Goal: Task Accomplishment & Management: Manage account settings

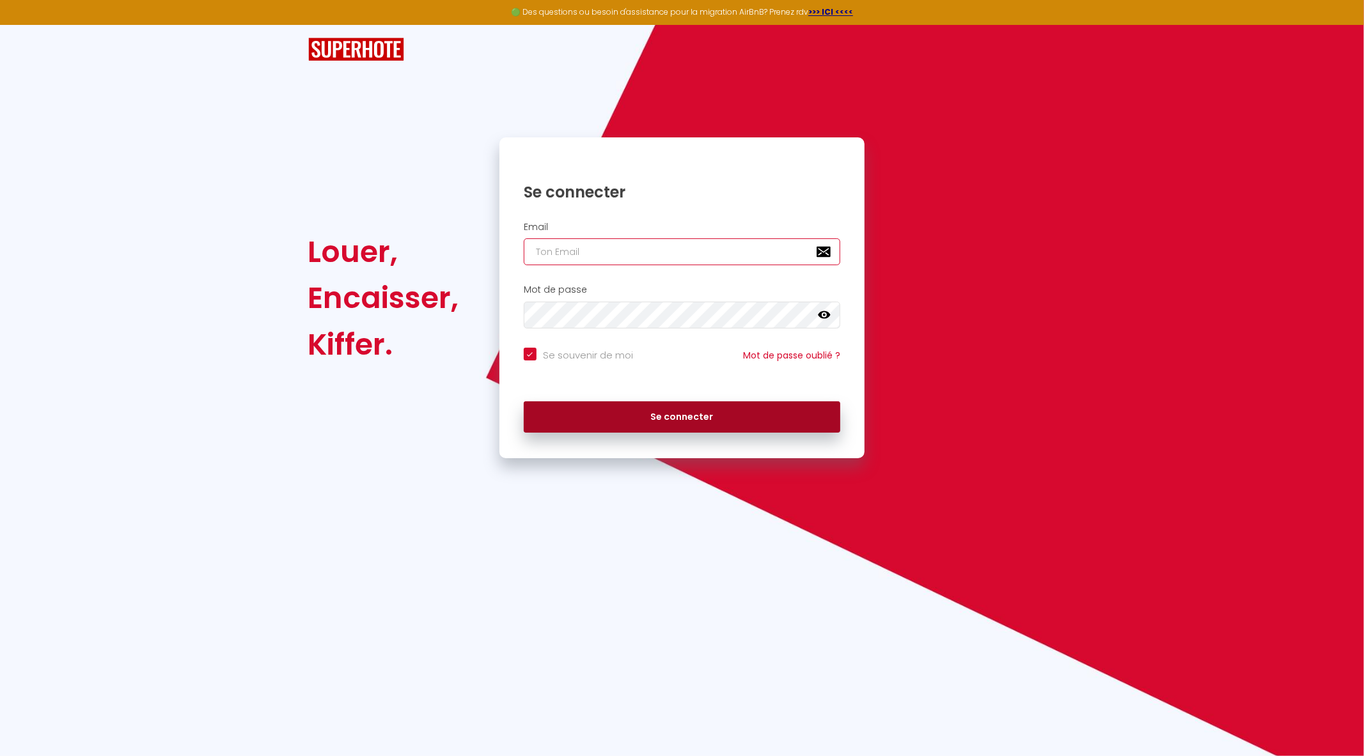
type input "[EMAIL_ADDRESS][PERSON_NAME][DOMAIN_NAME]"
click at [666, 412] on button "Se connecter" at bounding box center [682, 417] width 317 height 32
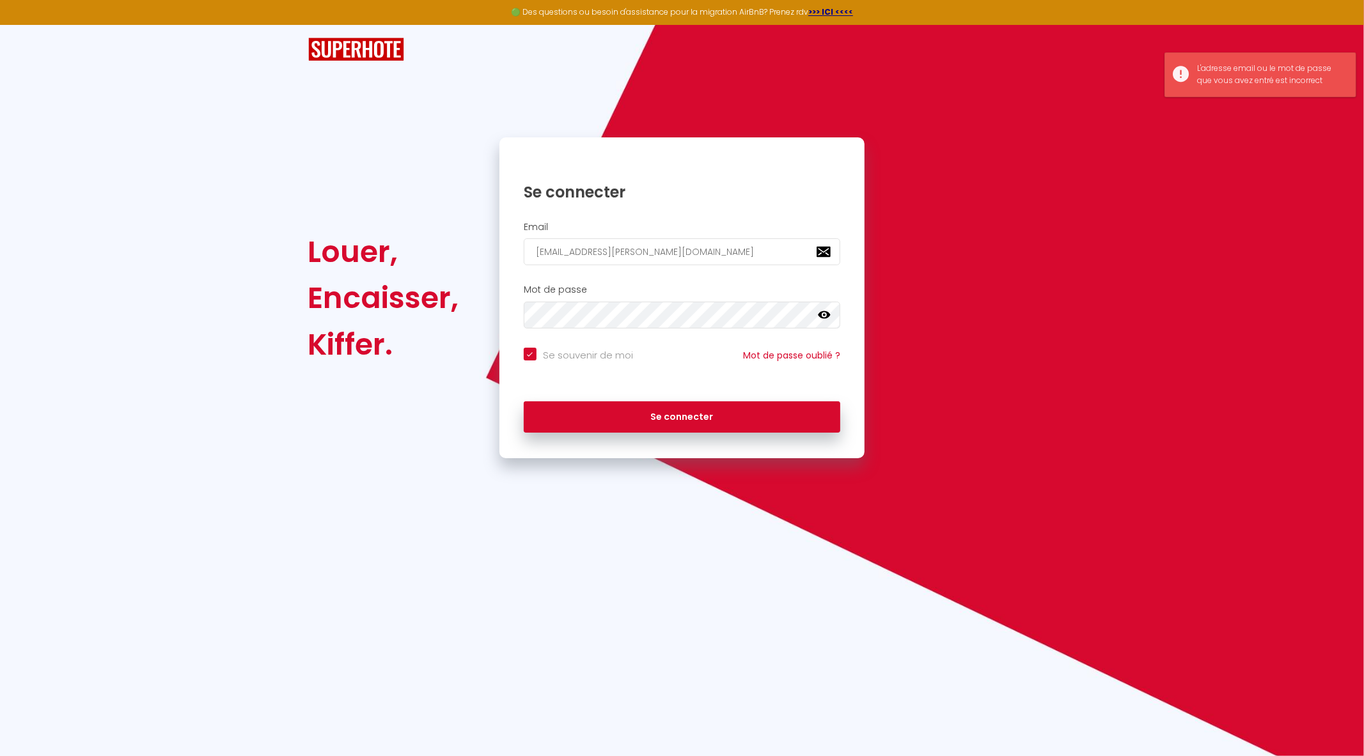
click at [829, 310] on icon at bounding box center [824, 315] width 13 height 13
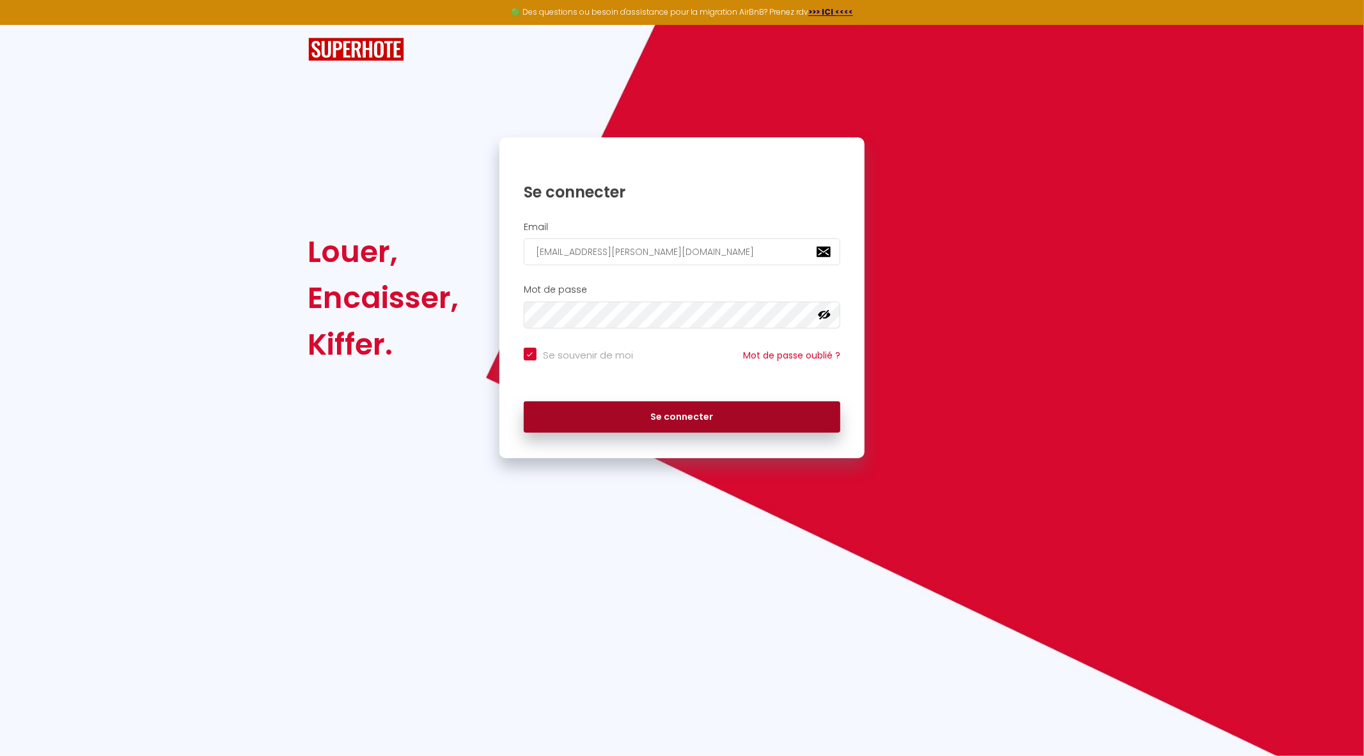
click at [674, 419] on button "Se connecter" at bounding box center [682, 417] width 317 height 32
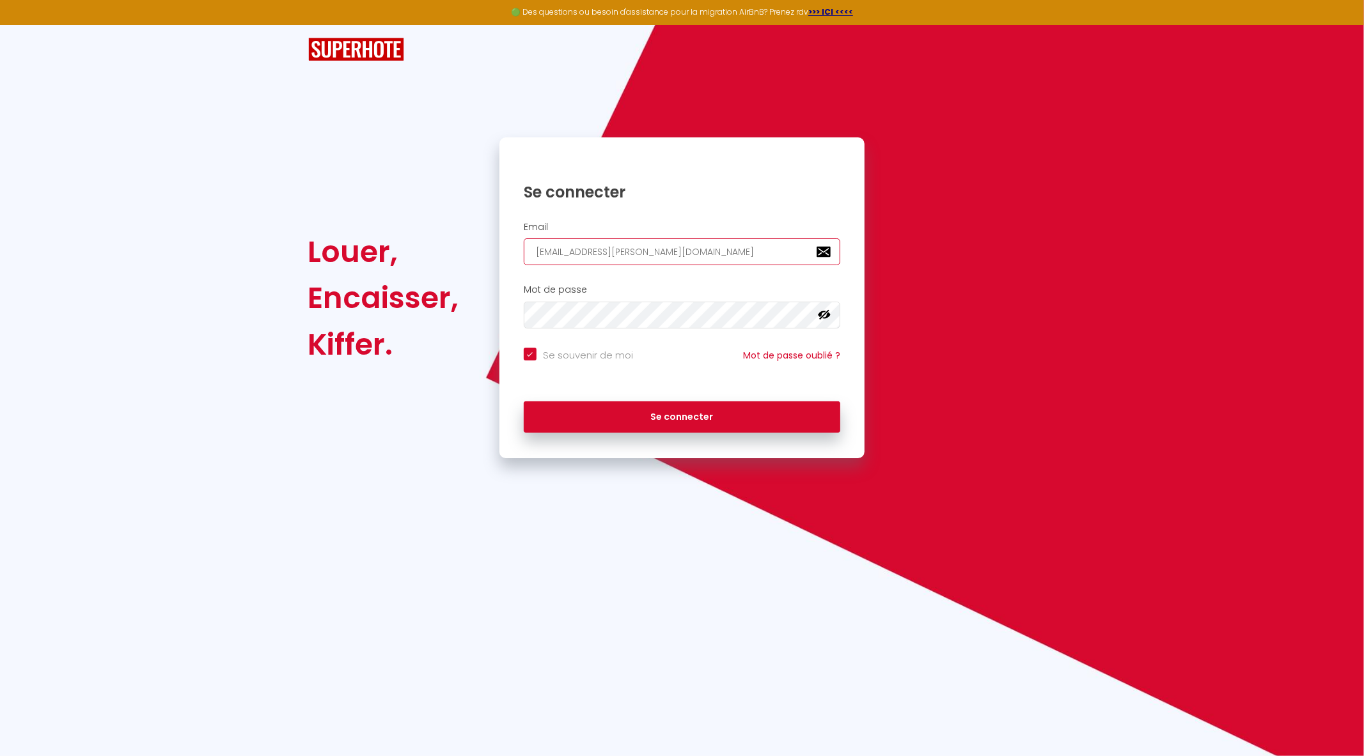
click at [698, 251] on input "[EMAIL_ADDRESS][PERSON_NAME][DOMAIN_NAME]" at bounding box center [682, 251] width 317 height 27
click at [828, 316] on icon at bounding box center [824, 315] width 13 height 10
click at [828, 316] on icon at bounding box center [824, 315] width 13 height 8
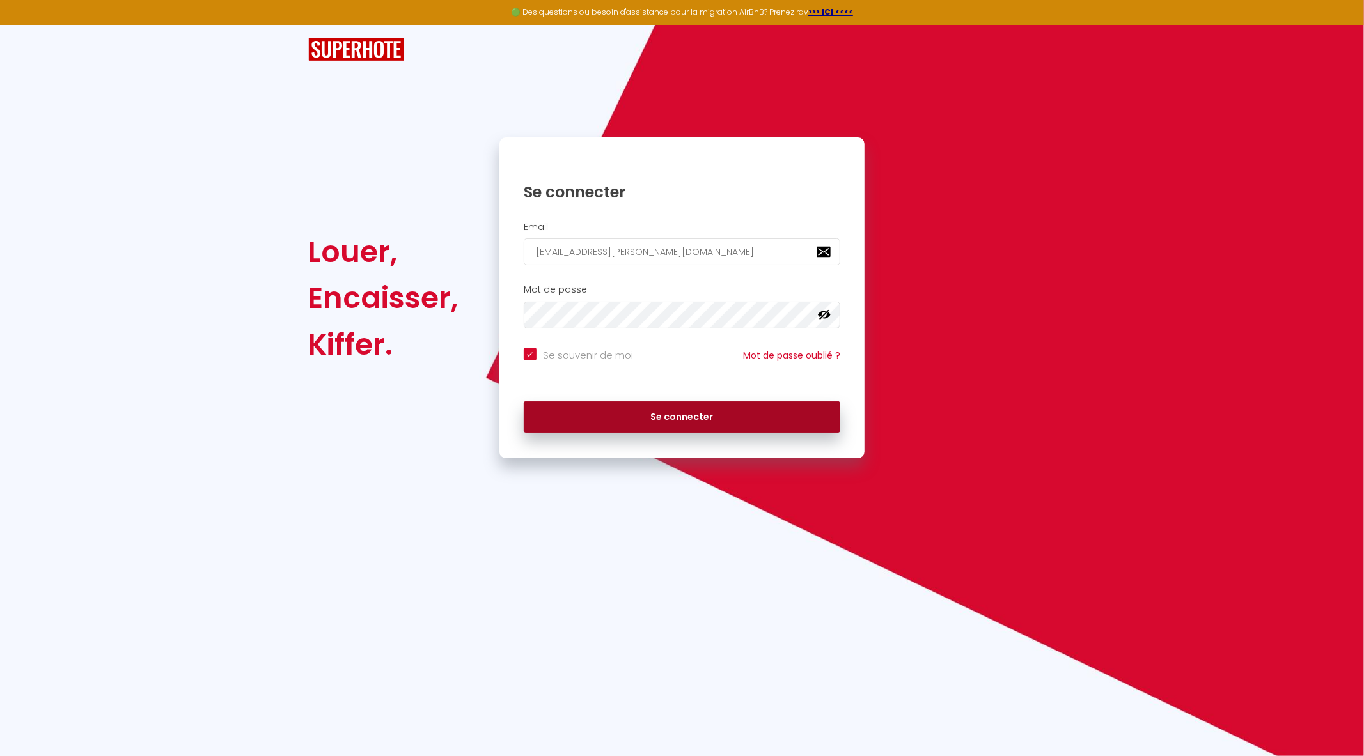
click at [665, 417] on button "Se connecter" at bounding box center [682, 417] width 317 height 32
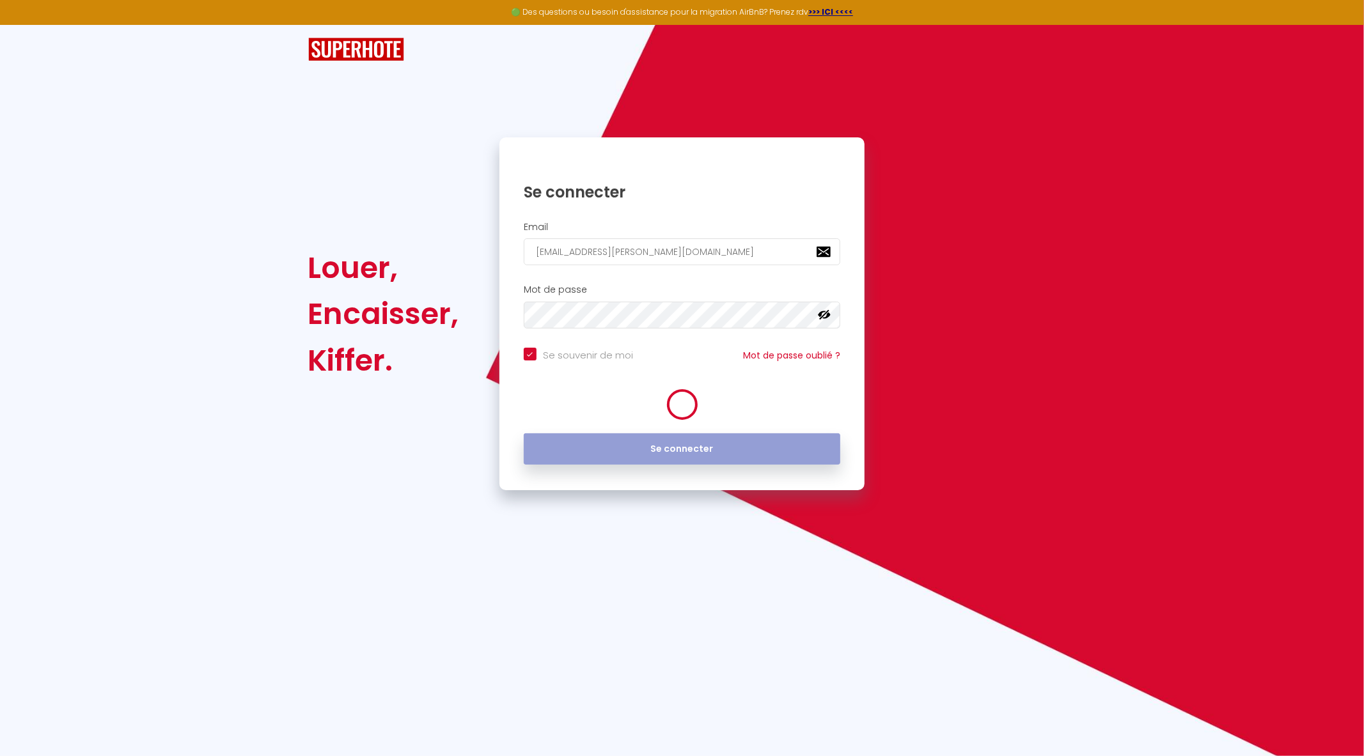
checkbox input "true"
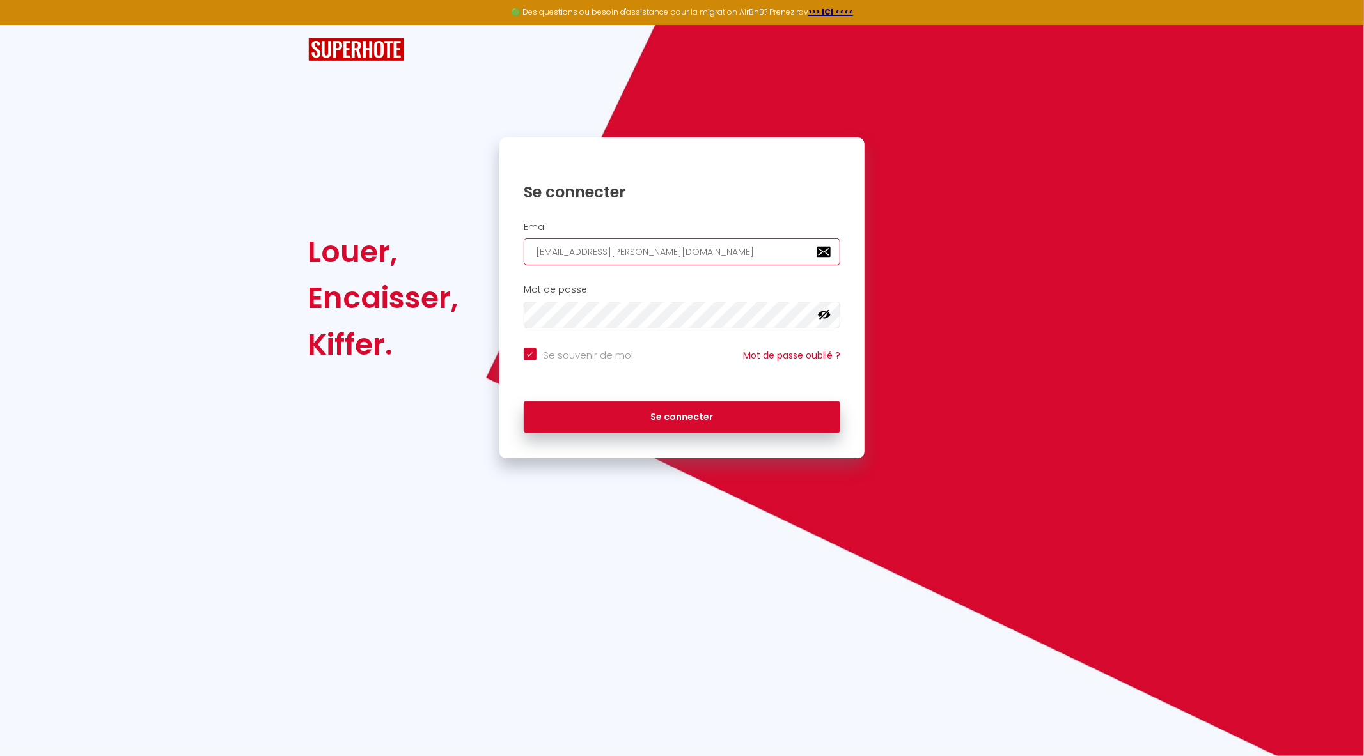
click at [708, 248] on input "[EMAIL_ADDRESS][PERSON_NAME][DOMAIN_NAME]" at bounding box center [682, 251] width 317 height 27
type input "[PERSON_NAME][EMAIL_ADDRESS][DOMAIN_NAME]"
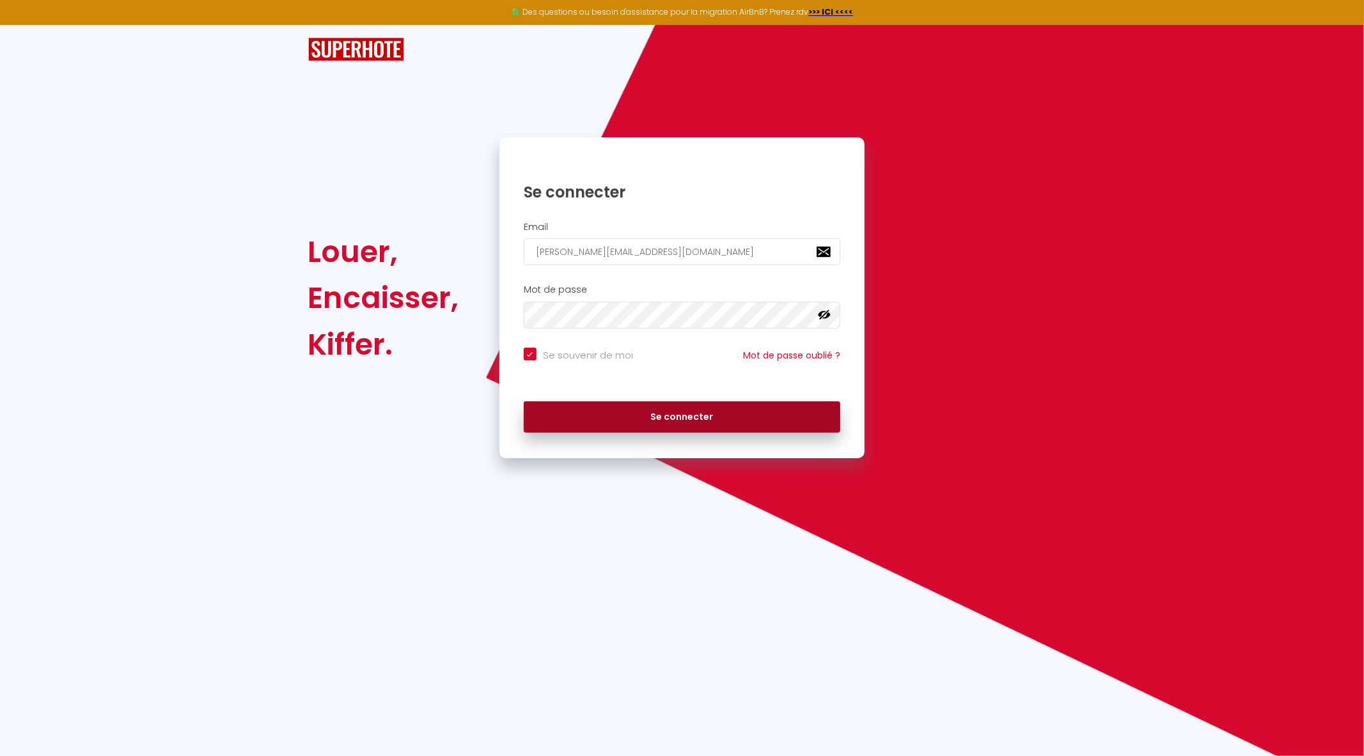
click at [663, 417] on button "Se connecter" at bounding box center [682, 417] width 317 height 32
click at [819, 313] on icon at bounding box center [824, 315] width 13 height 13
click at [635, 416] on button "Se connecter" at bounding box center [682, 417] width 317 height 32
checkbox input "true"
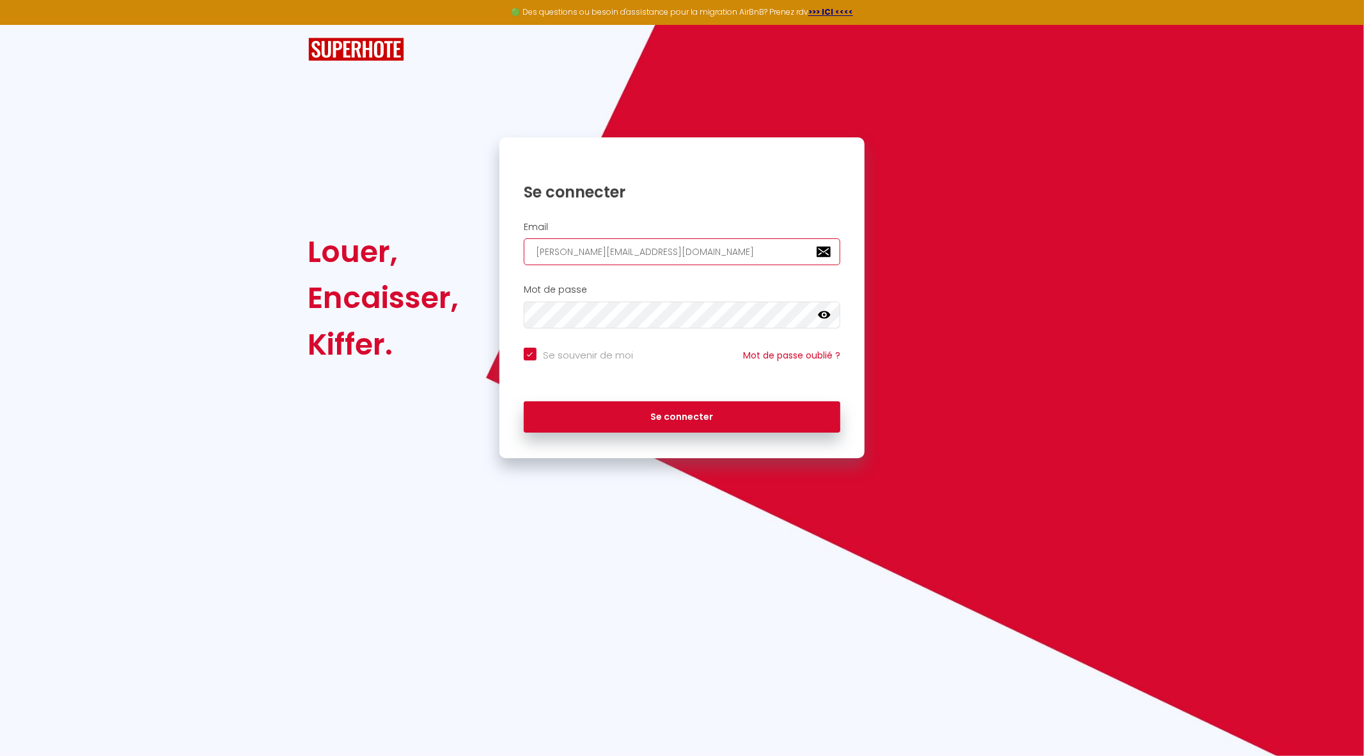
click at [658, 265] on input "[PERSON_NAME][EMAIL_ADDRESS][DOMAIN_NAME]" at bounding box center [682, 251] width 317 height 27
type input "[EMAIL_ADDRESS][PERSON_NAME][DOMAIN_NAME]"
click at [648, 295] on h2 "Mot de passe" at bounding box center [682, 289] width 317 height 11
click at [823, 320] on icon at bounding box center [824, 315] width 13 height 13
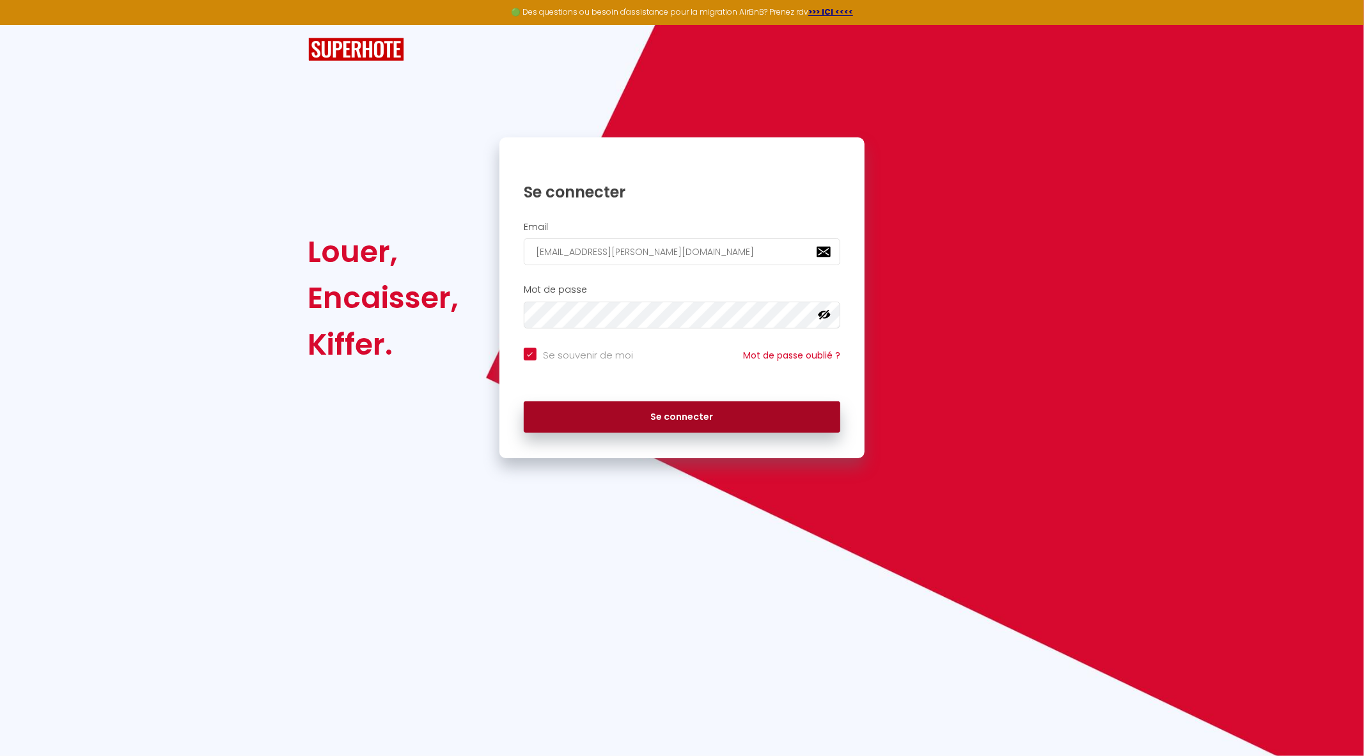
click at [671, 414] on button "Se connecter" at bounding box center [682, 417] width 317 height 32
checkbox input "true"
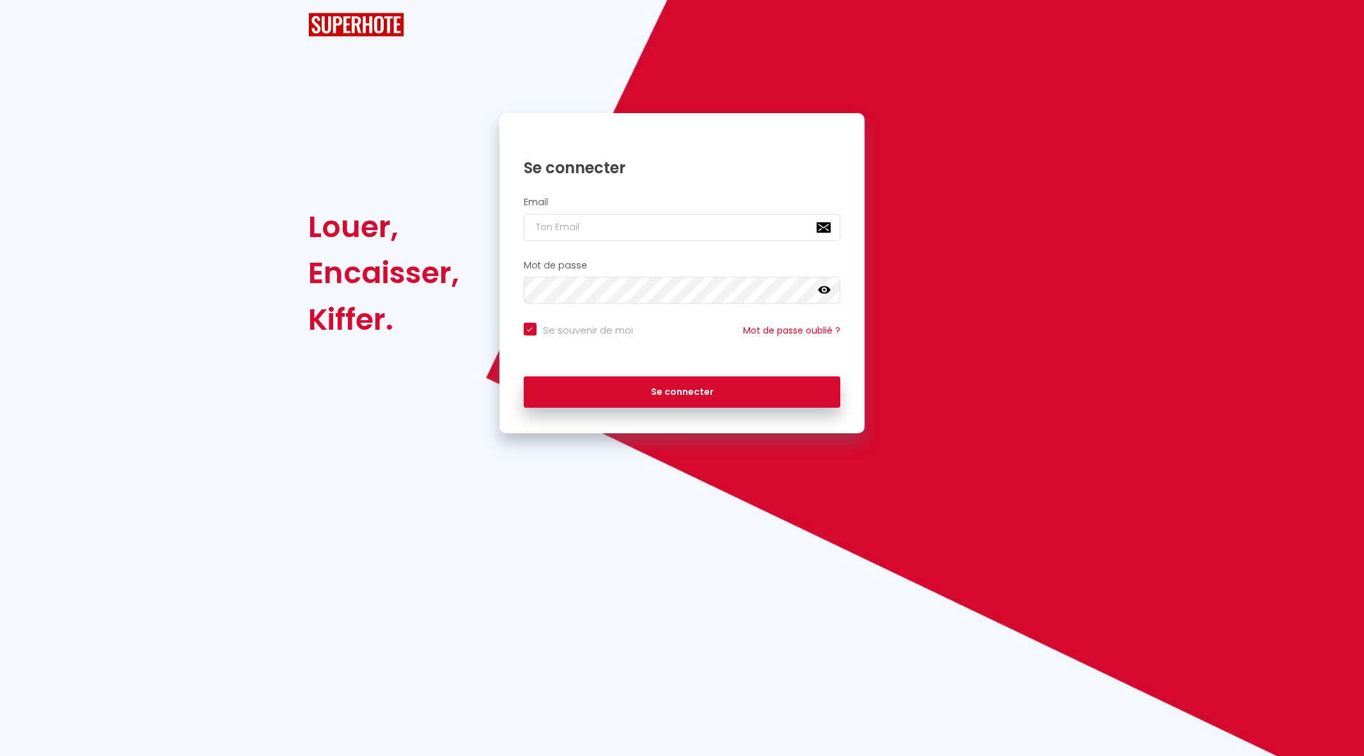
checkbox input "true"
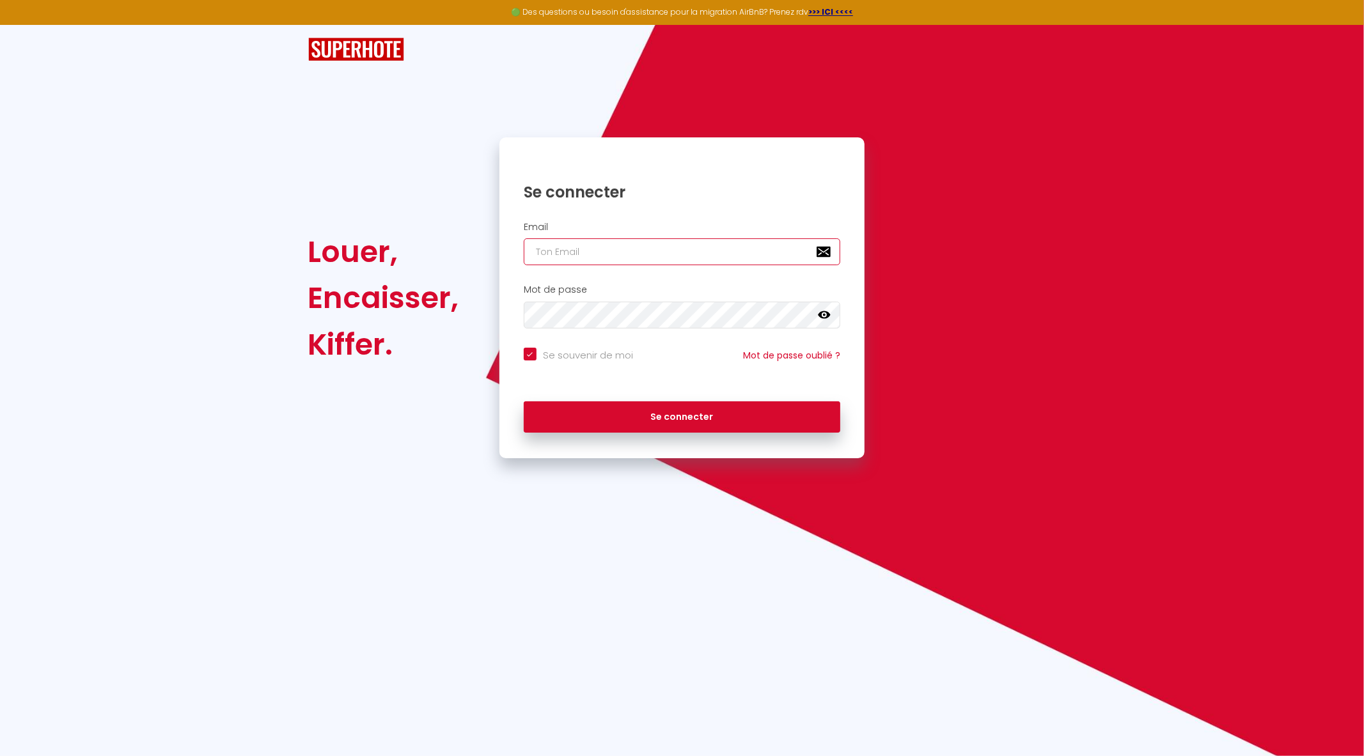
type input "[EMAIL_ADDRESS][PERSON_NAME][DOMAIN_NAME]"
click at [0, 756] on div at bounding box center [0, 756] width 0 height 0
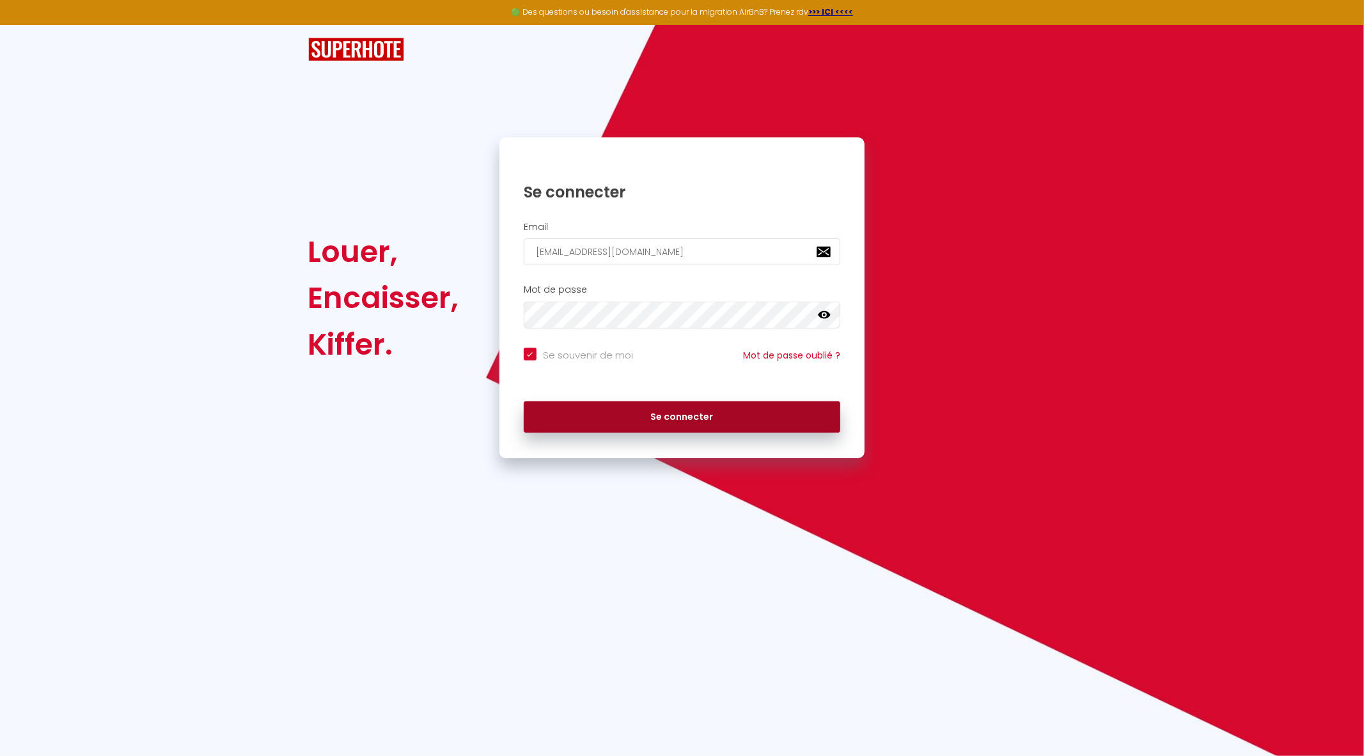
click at [692, 416] on button "Se connecter" at bounding box center [682, 417] width 317 height 32
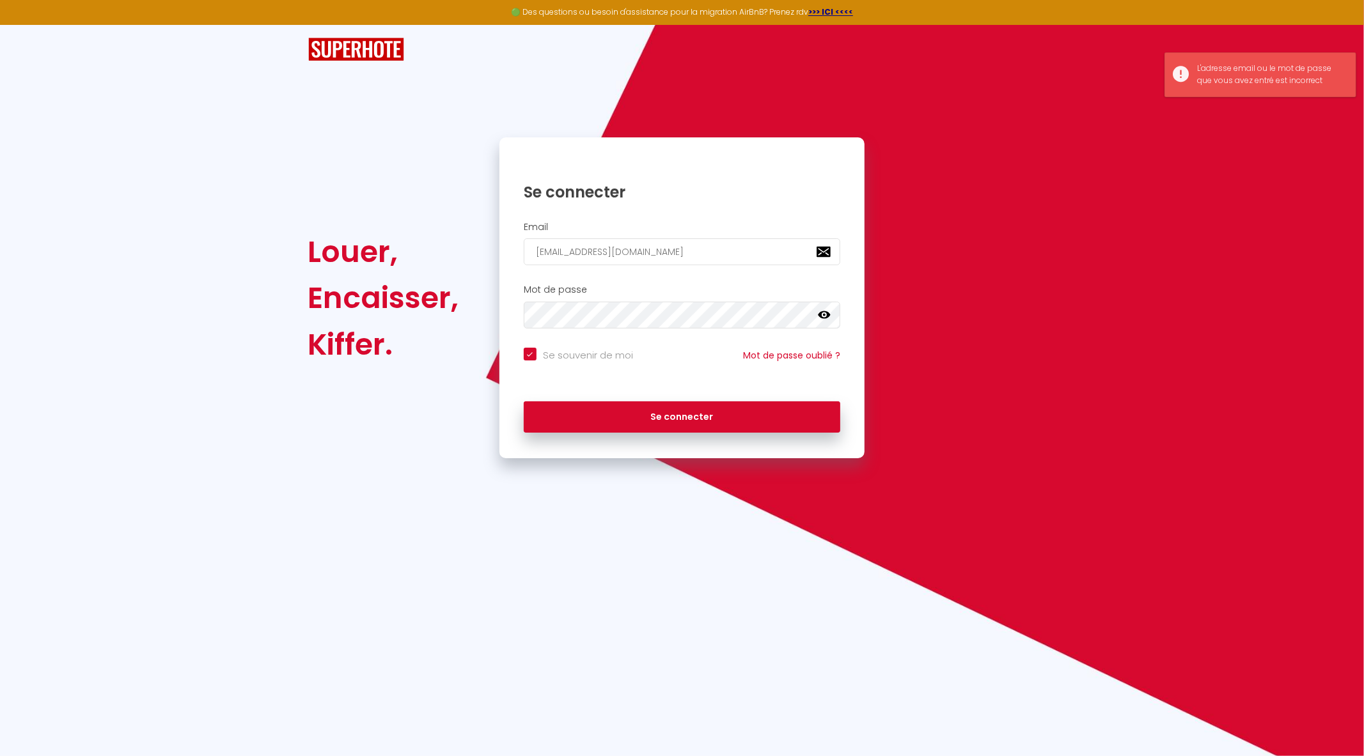
click at [0, 756] on div at bounding box center [0, 756] width 0 height 0
click at [772, 249] on input "[EMAIL_ADDRESS][PERSON_NAME][DOMAIN_NAME]" at bounding box center [682, 251] width 317 height 27
click at [0, 756] on div at bounding box center [0, 756] width 0 height 0
click at [827, 318] on icon at bounding box center [824, 315] width 13 height 8
click at [734, 417] on button "Se connecter" at bounding box center [682, 417] width 317 height 32
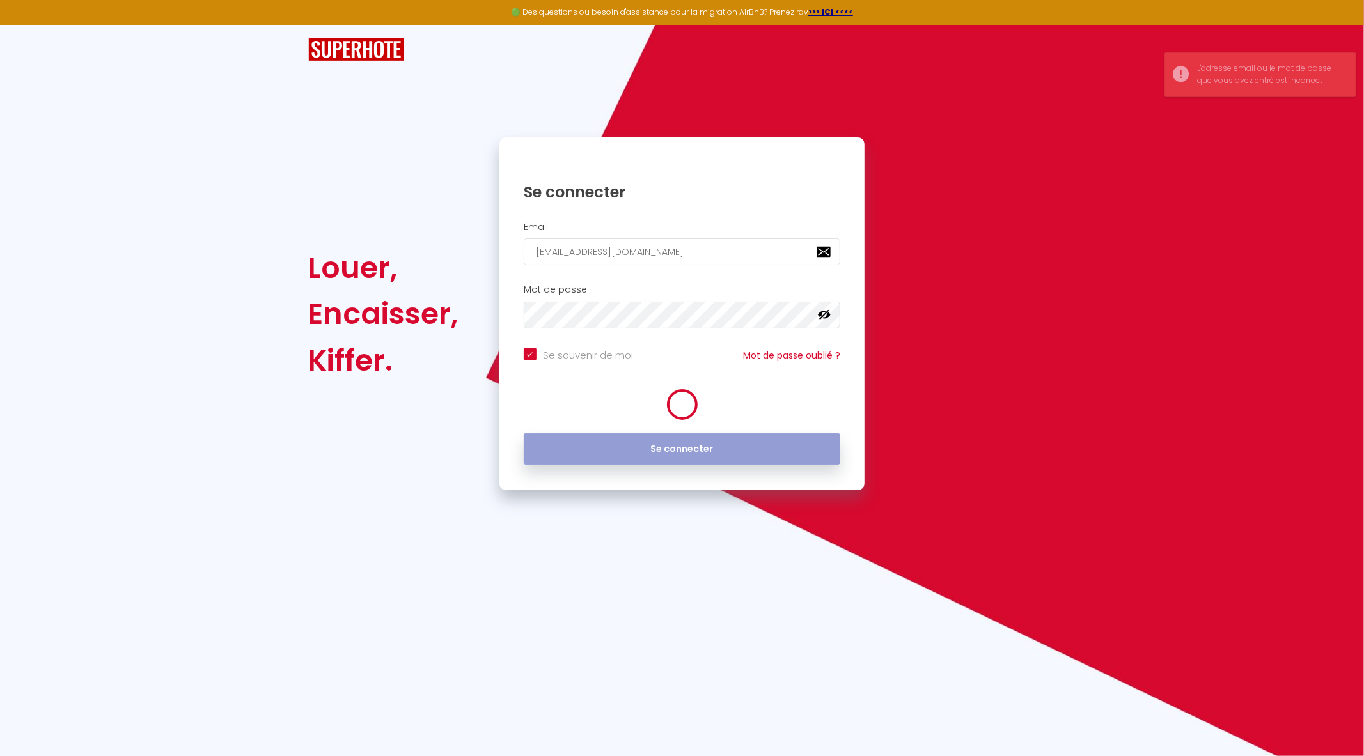
checkbox input "true"
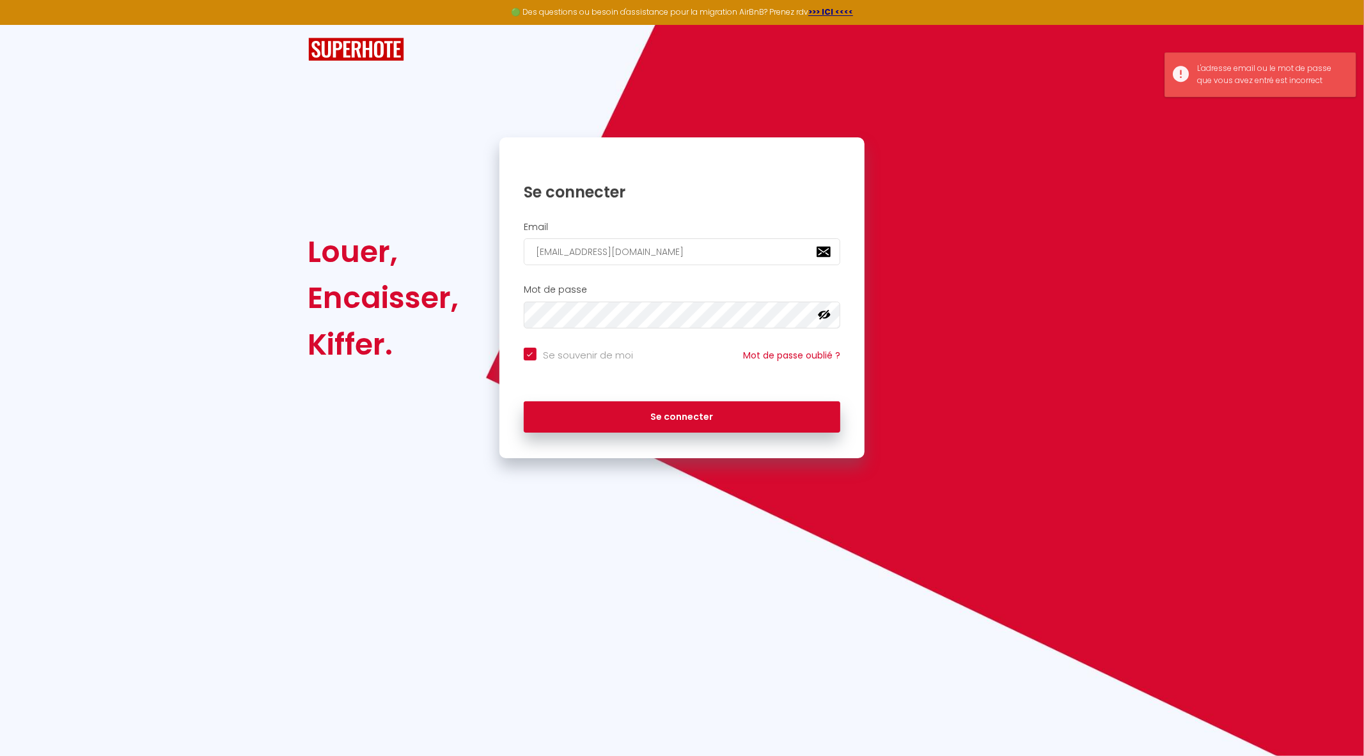
click at [1036, 398] on div "Louer, Encaisser, Kiffer. Se connecter Email suiteromantique.levea@gmail.com Mo…" at bounding box center [681, 297] width 765 height 321
click at [623, 206] on div "Se connecter" at bounding box center [682, 182] width 366 height 65
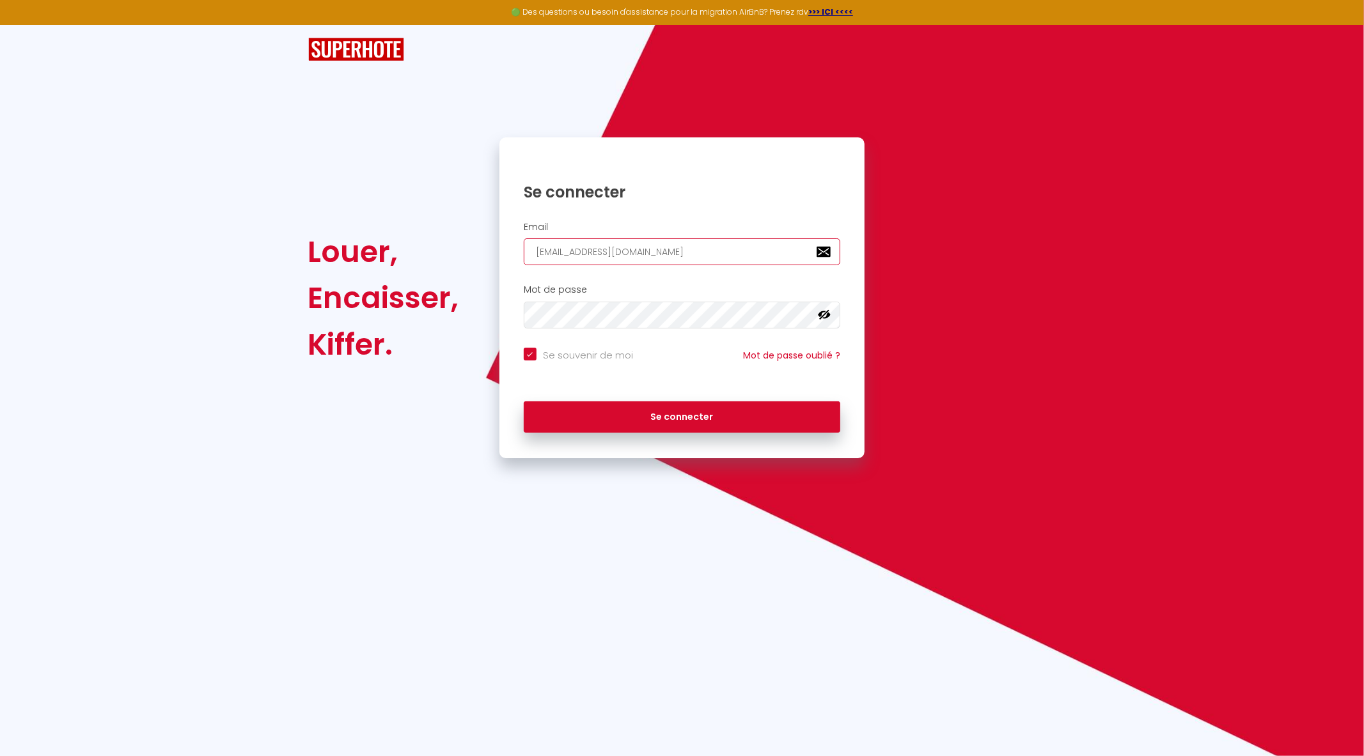
click at [680, 247] on input "[EMAIL_ADDRESS][PERSON_NAME][DOMAIN_NAME]" at bounding box center [682, 251] width 317 height 27
type input "[PERSON_NAME][EMAIL_ADDRESS][DOMAIN_NAME]"
checkbox input "true"
click at [849, 232] on div "Email alexis.resses@gmail.com" at bounding box center [682, 244] width 349 height 44
click at [825, 320] on icon at bounding box center [824, 315] width 13 height 13
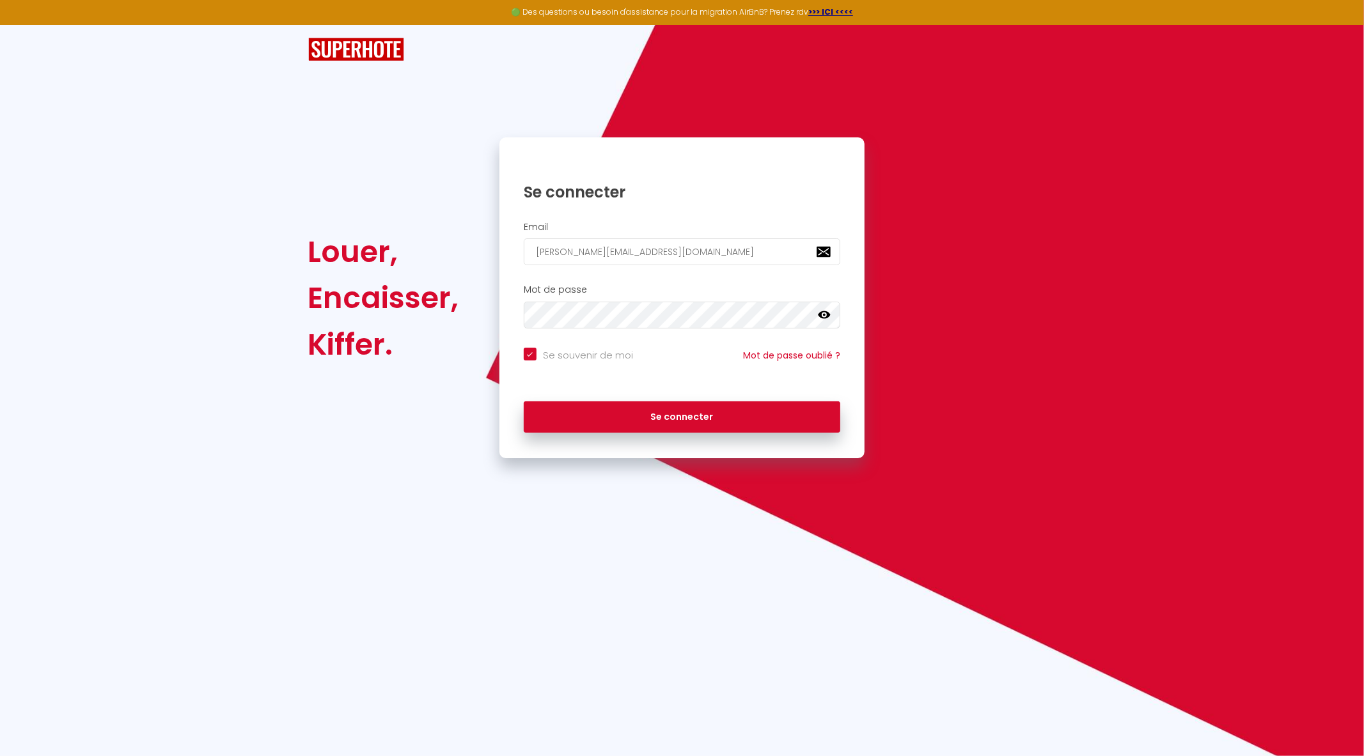
click at [825, 320] on icon at bounding box center [824, 315] width 13 height 13
click at [804, 357] on link "Mot de passe oublié ?" at bounding box center [791, 355] width 97 height 13
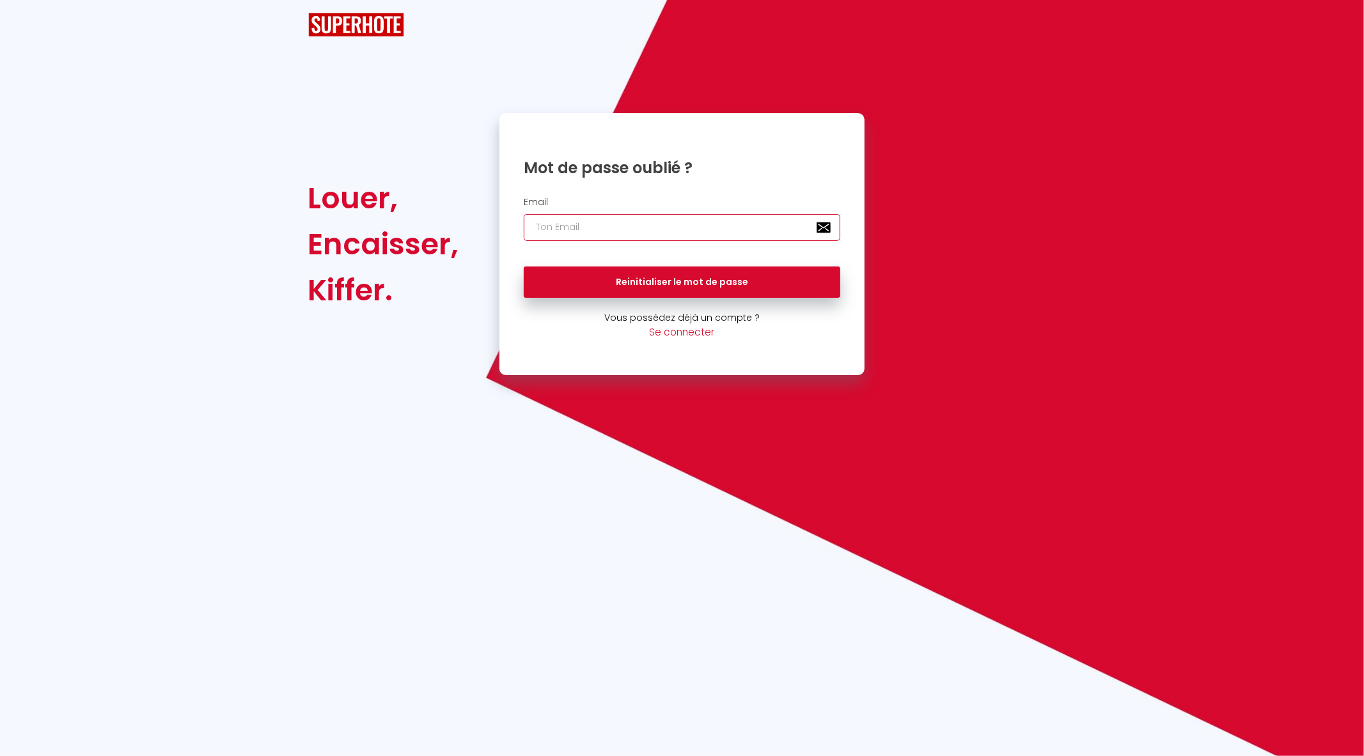
click at [629, 224] on input "email" at bounding box center [682, 227] width 317 height 27
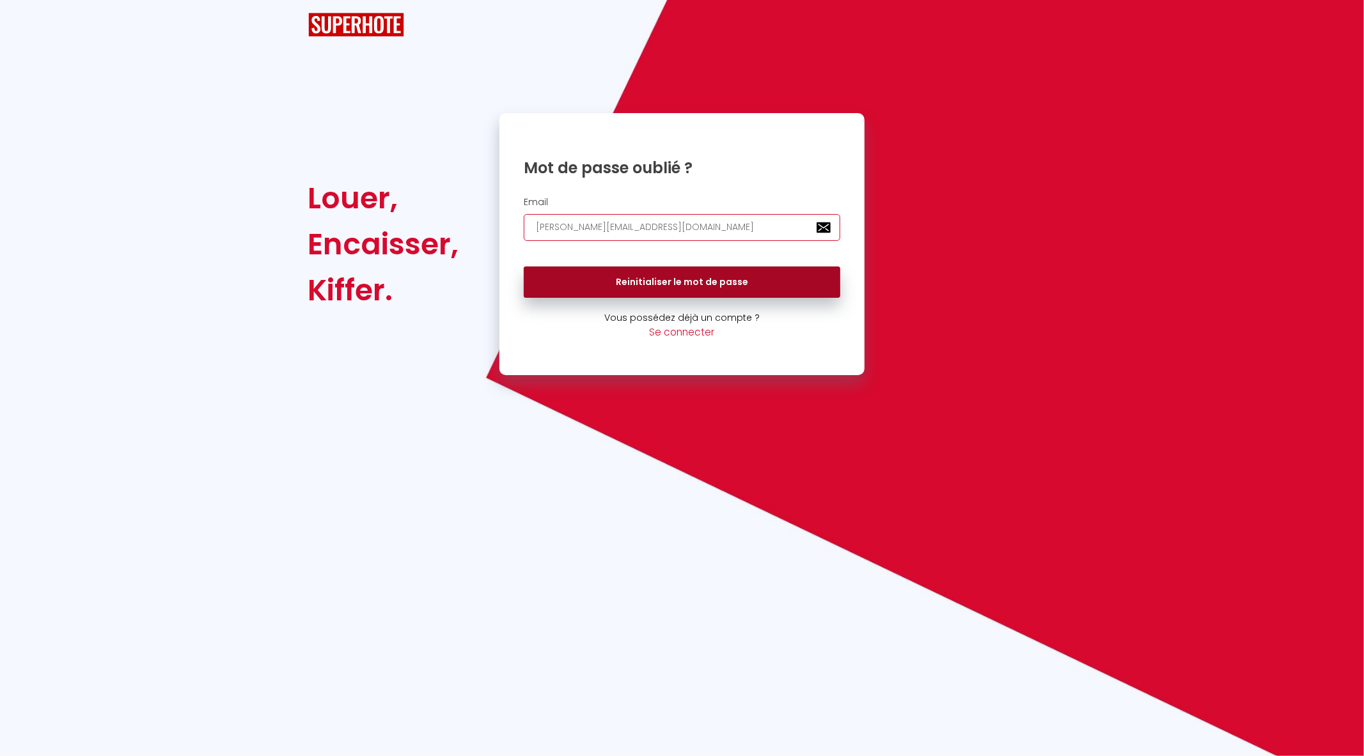
type input "[PERSON_NAME][EMAIL_ADDRESS][DOMAIN_NAME]"
click at [655, 275] on button "Reinitialiser le mot de passe" at bounding box center [682, 283] width 317 height 32
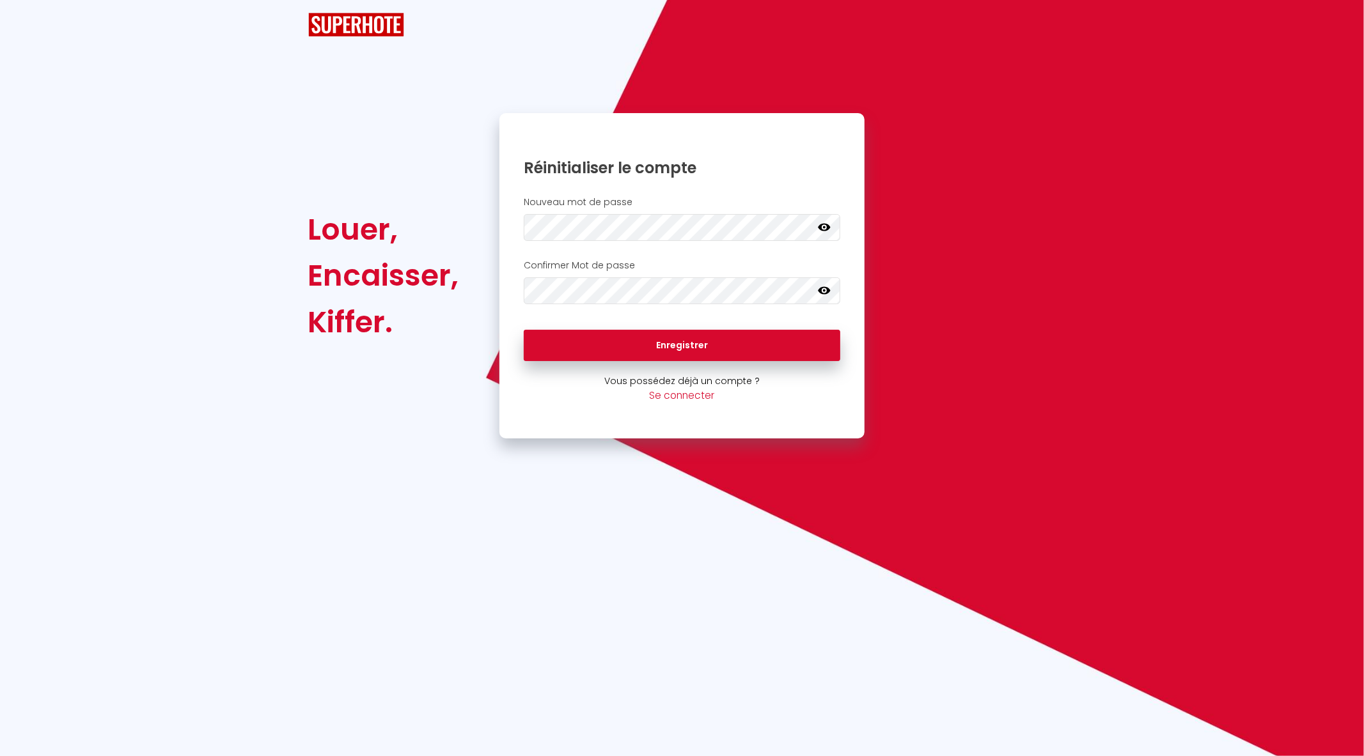
click at [0, 756] on div at bounding box center [0, 756] width 0 height 0
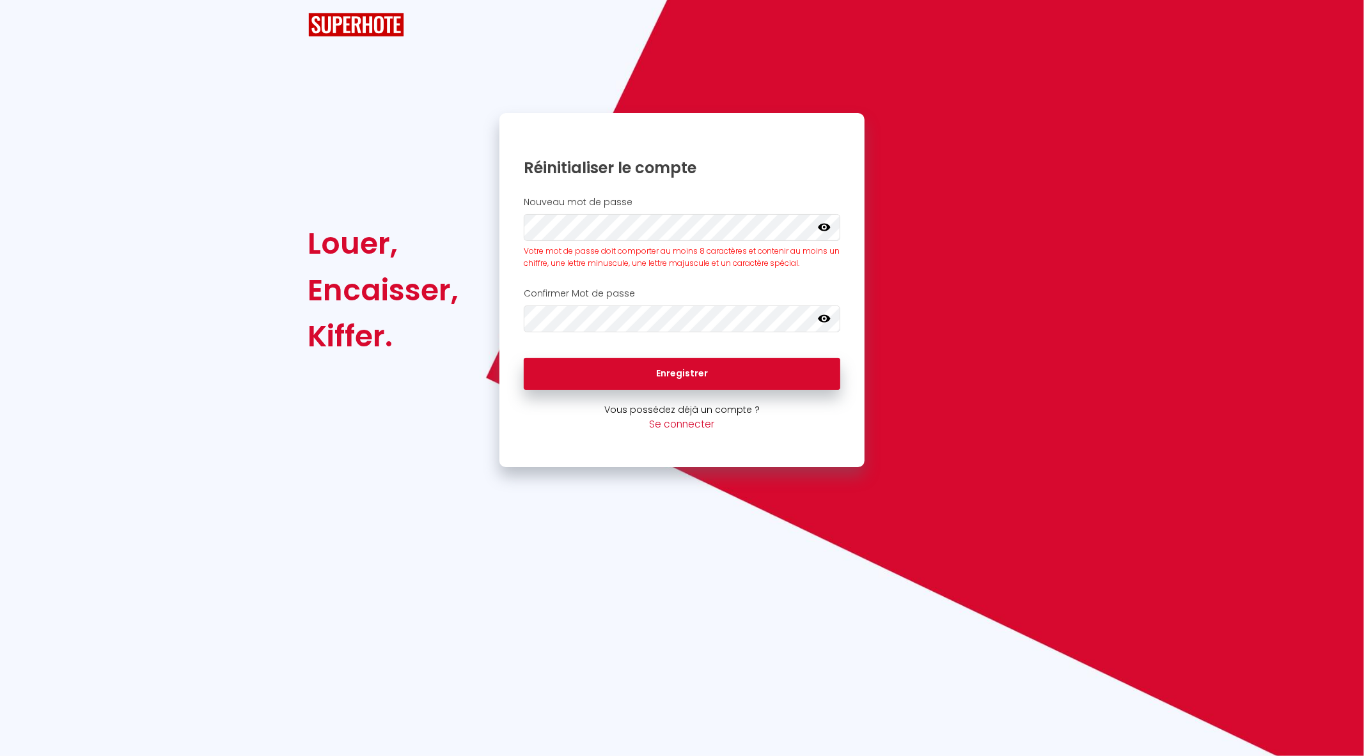
click at [0, 756] on div at bounding box center [0, 756] width 0 height 0
click at [467, 225] on div "Louer, Encaisser, Kiffer. Réinitialiser le compte Nouveau mot de passe Votre mo…" at bounding box center [681, 290] width 765 height 355
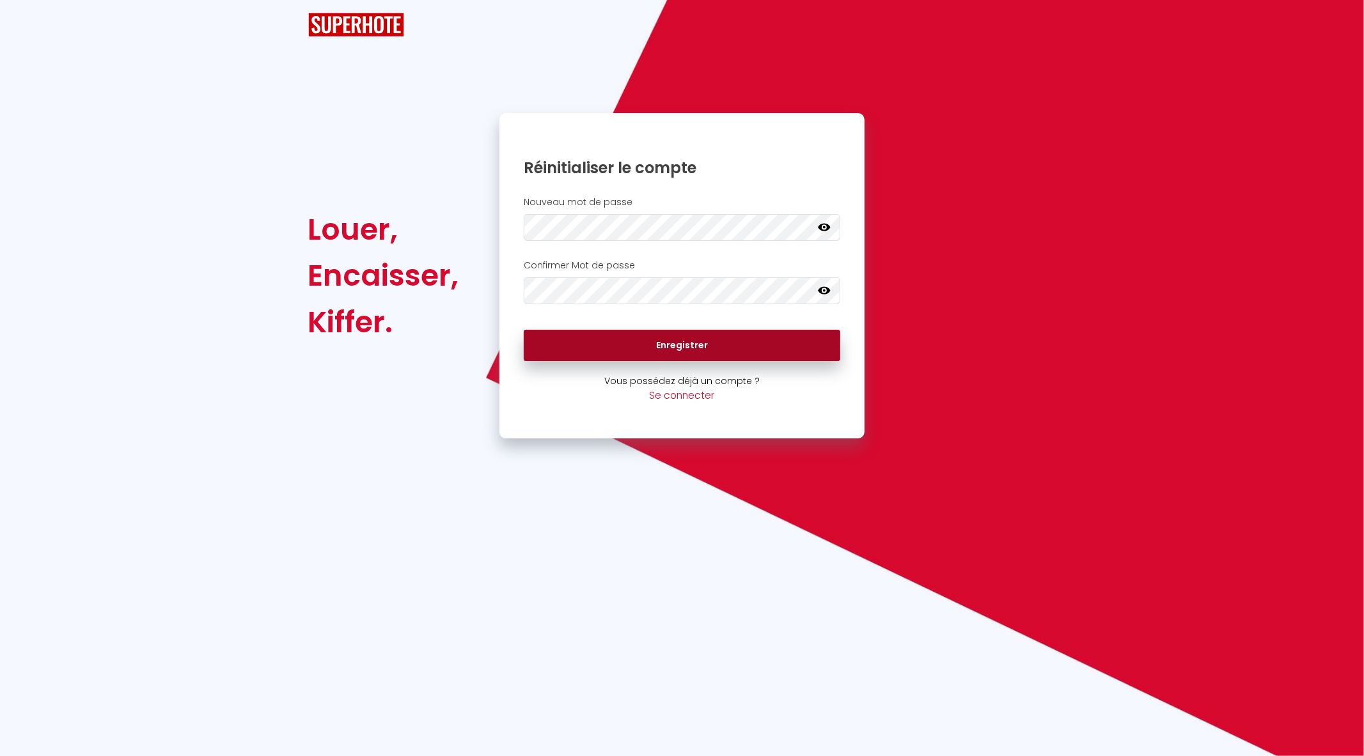
click at [615, 346] on button "Enregistrer" at bounding box center [682, 346] width 317 height 32
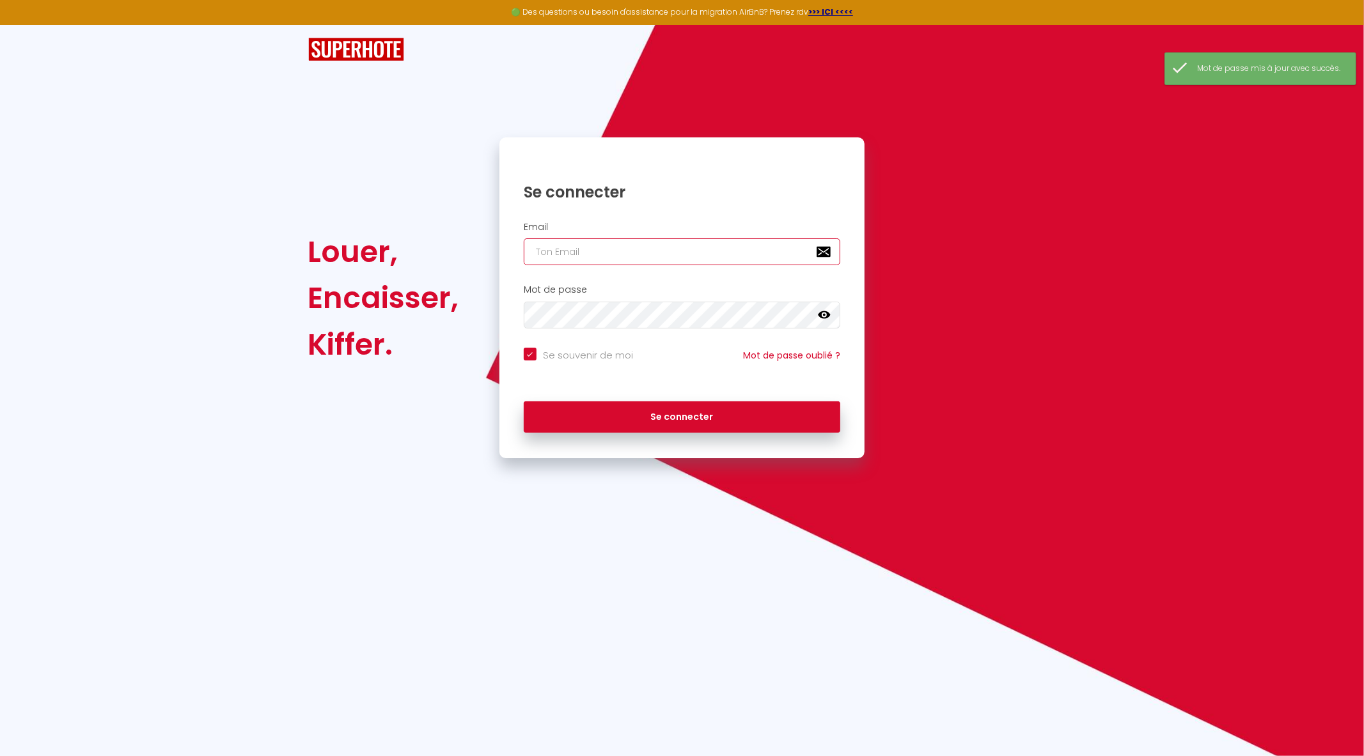
type input "[PERSON_NAME][EMAIL_ADDRESS][DOMAIN_NAME]"
click at [821, 316] on icon at bounding box center [824, 315] width 13 height 8
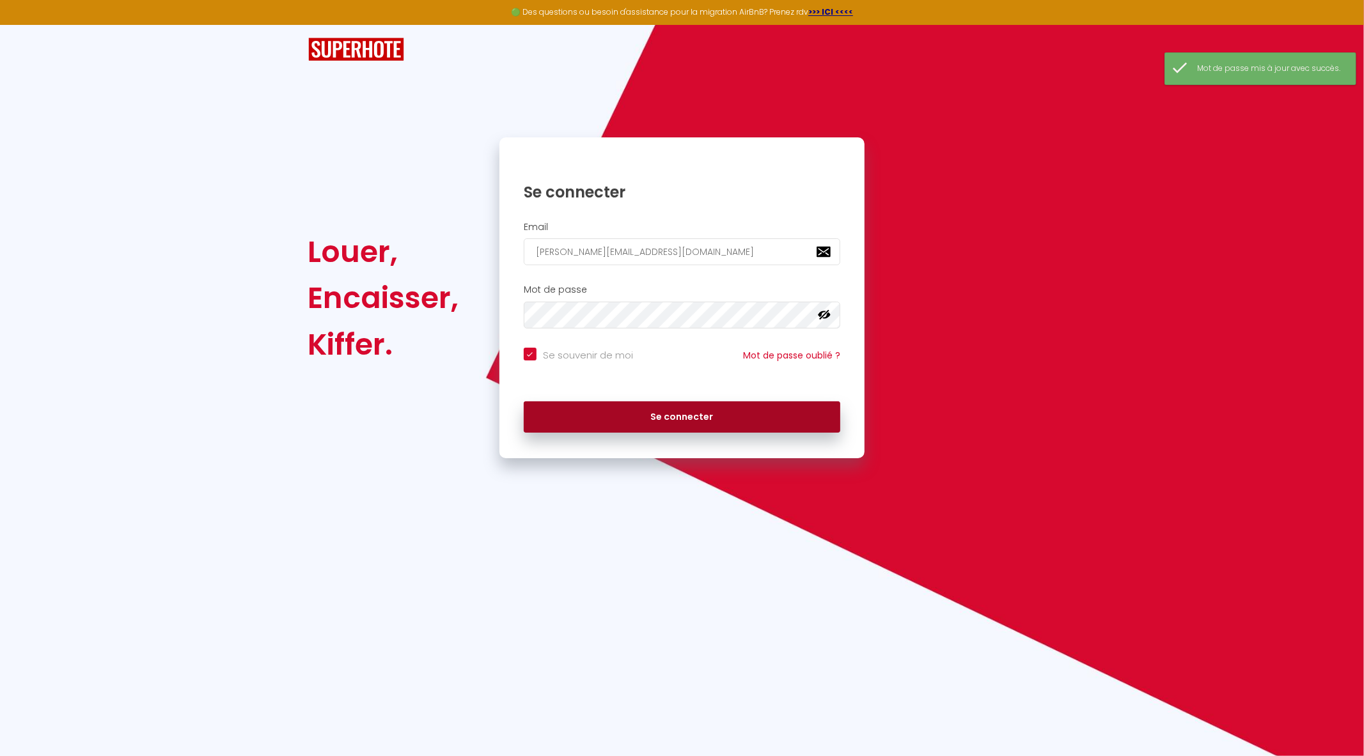
click at [667, 412] on button "Se connecter" at bounding box center [682, 417] width 317 height 32
checkbox input "true"
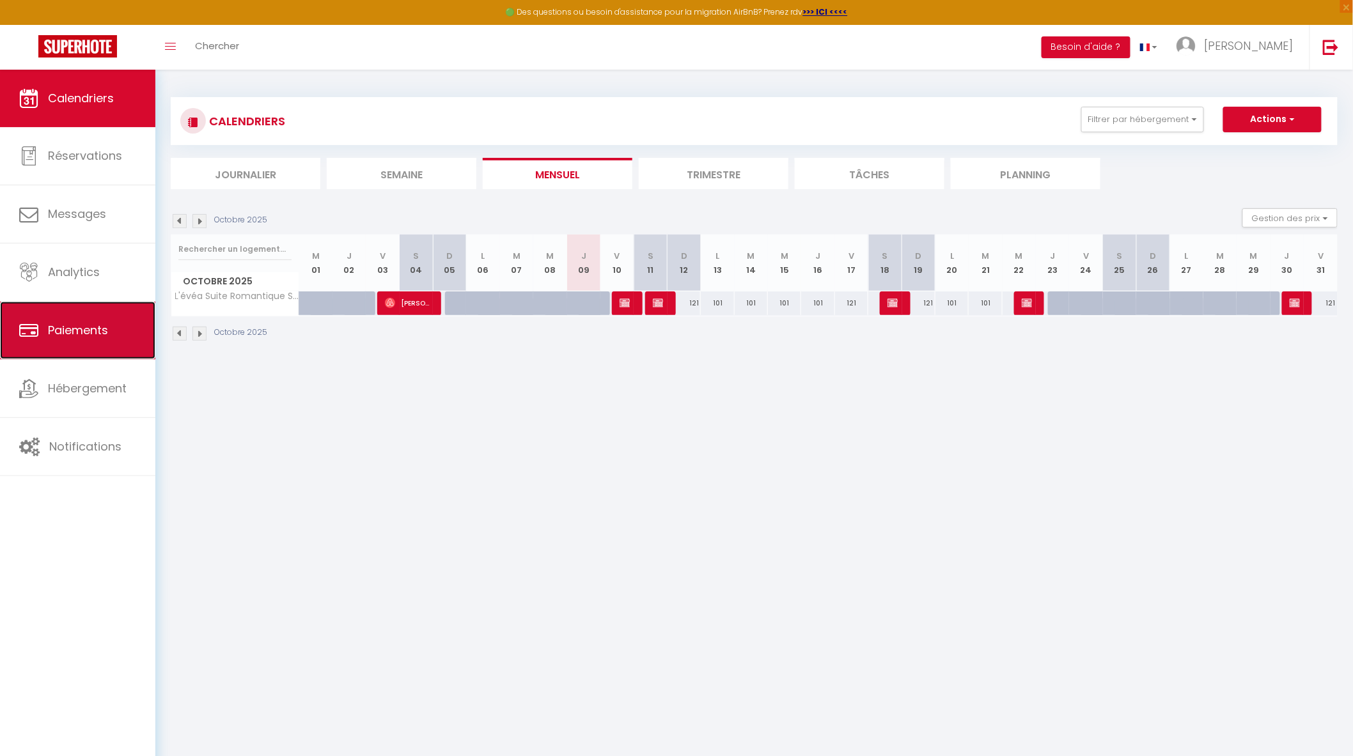
click at [95, 322] on link "Paiements" at bounding box center [77, 331] width 155 height 58
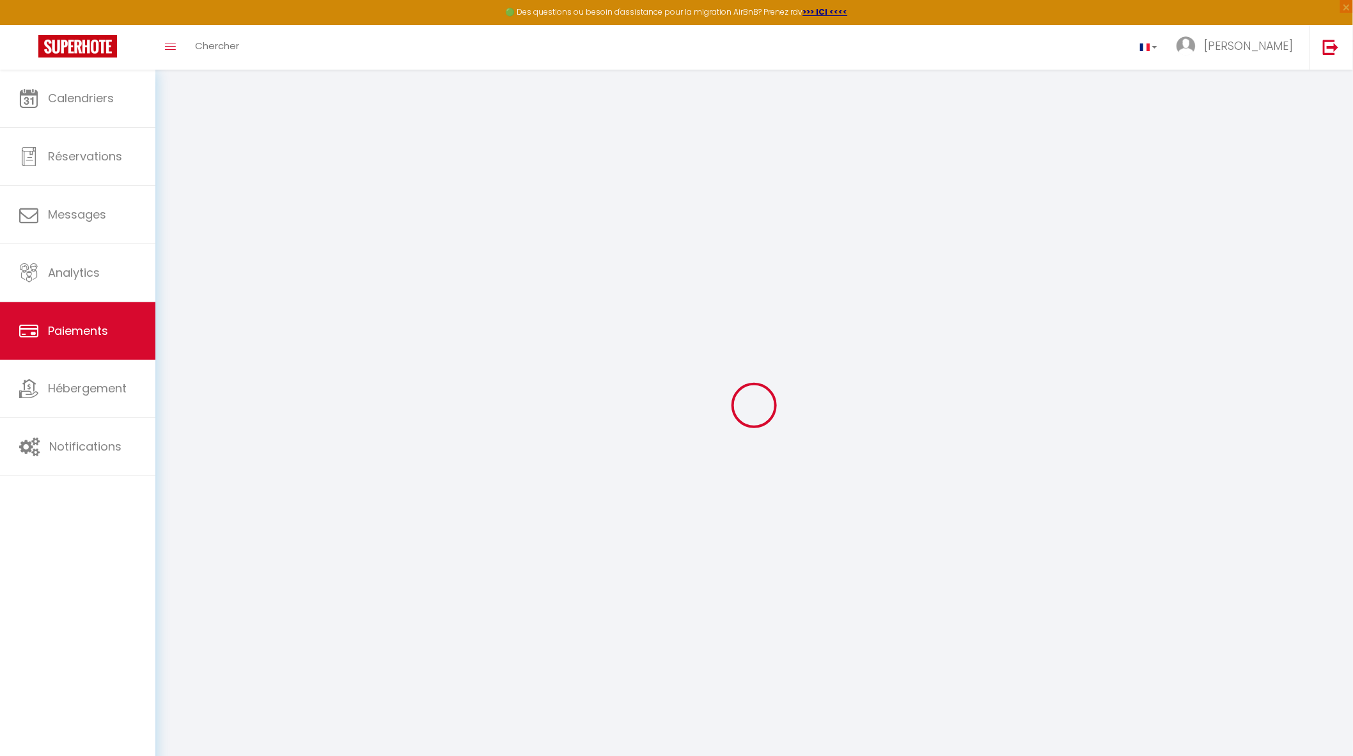
select select "2"
select select "0"
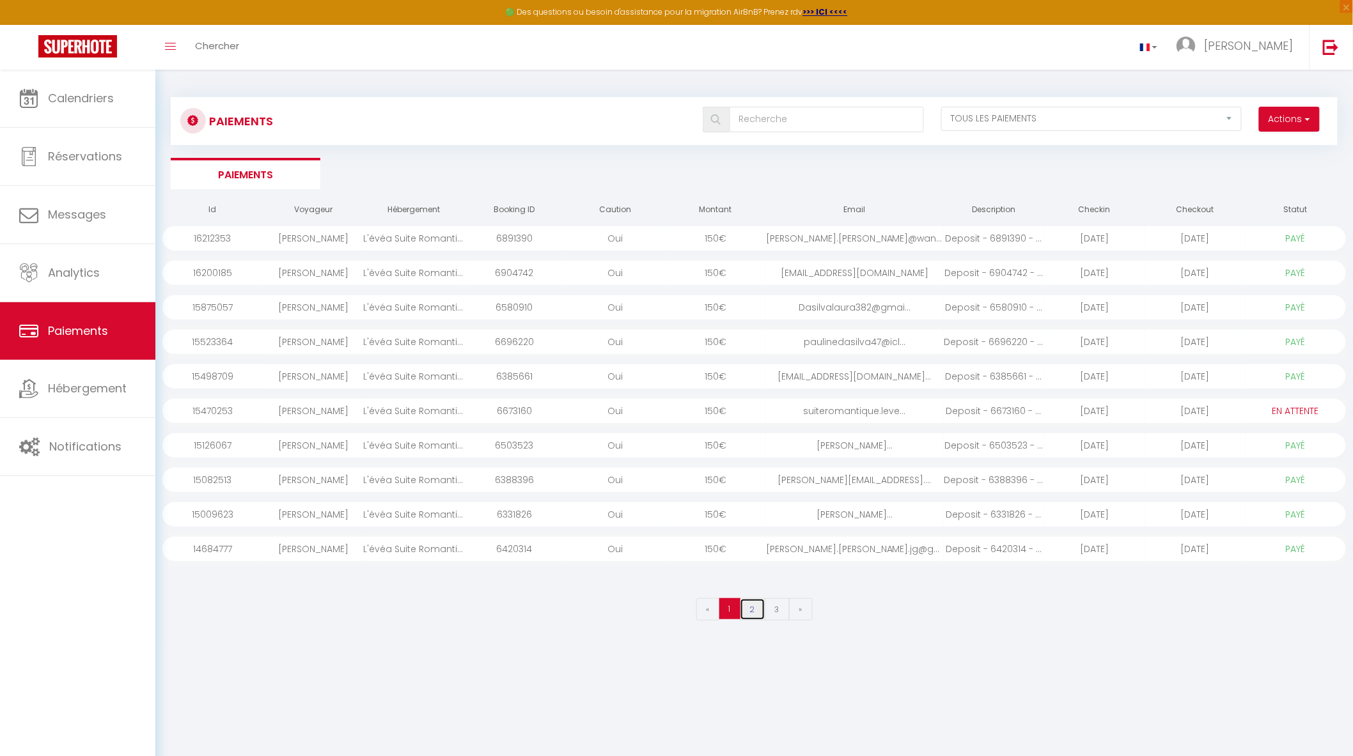
click at [753, 612] on link "2" at bounding box center [753, 609] width 26 height 22
click at [776, 607] on link "3" at bounding box center [777, 609] width 25 height 22
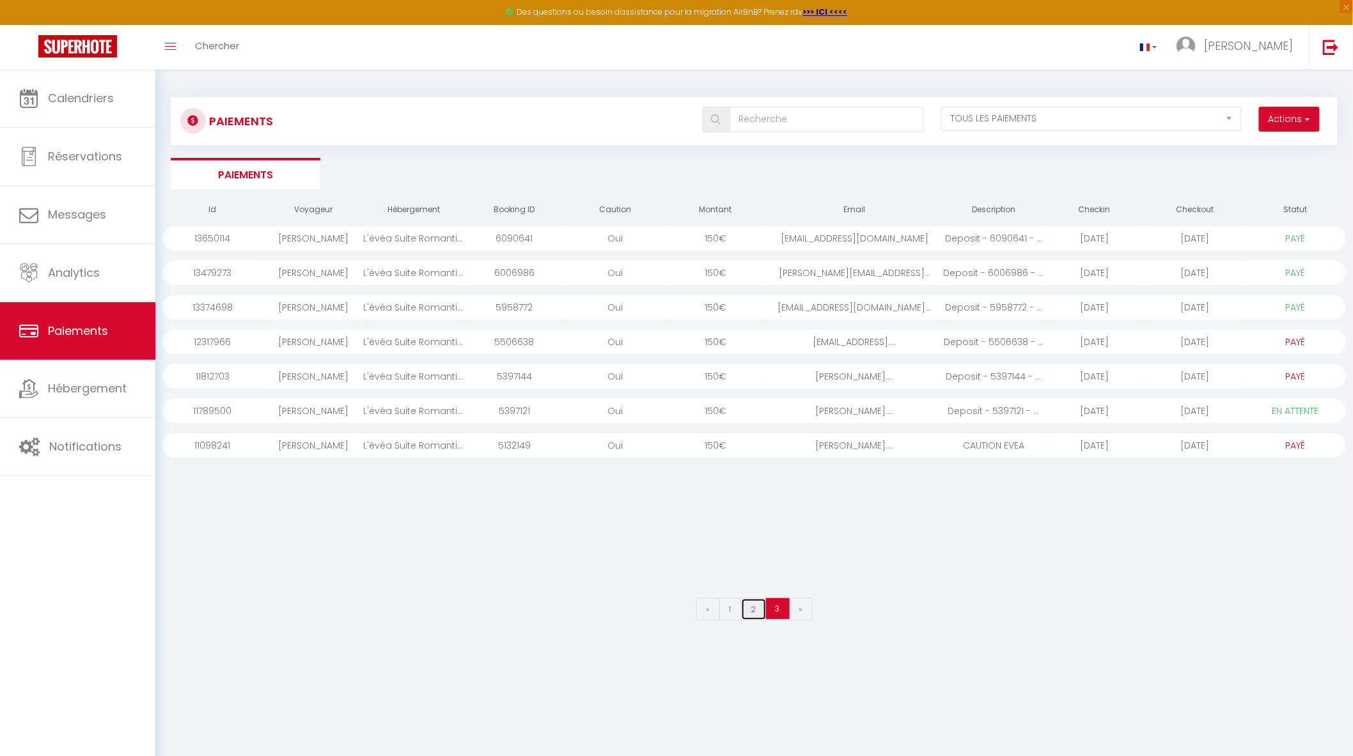
click at [757, 603] on link "2" at bounding box center [754, 609] width 26 height 22
select select "1"
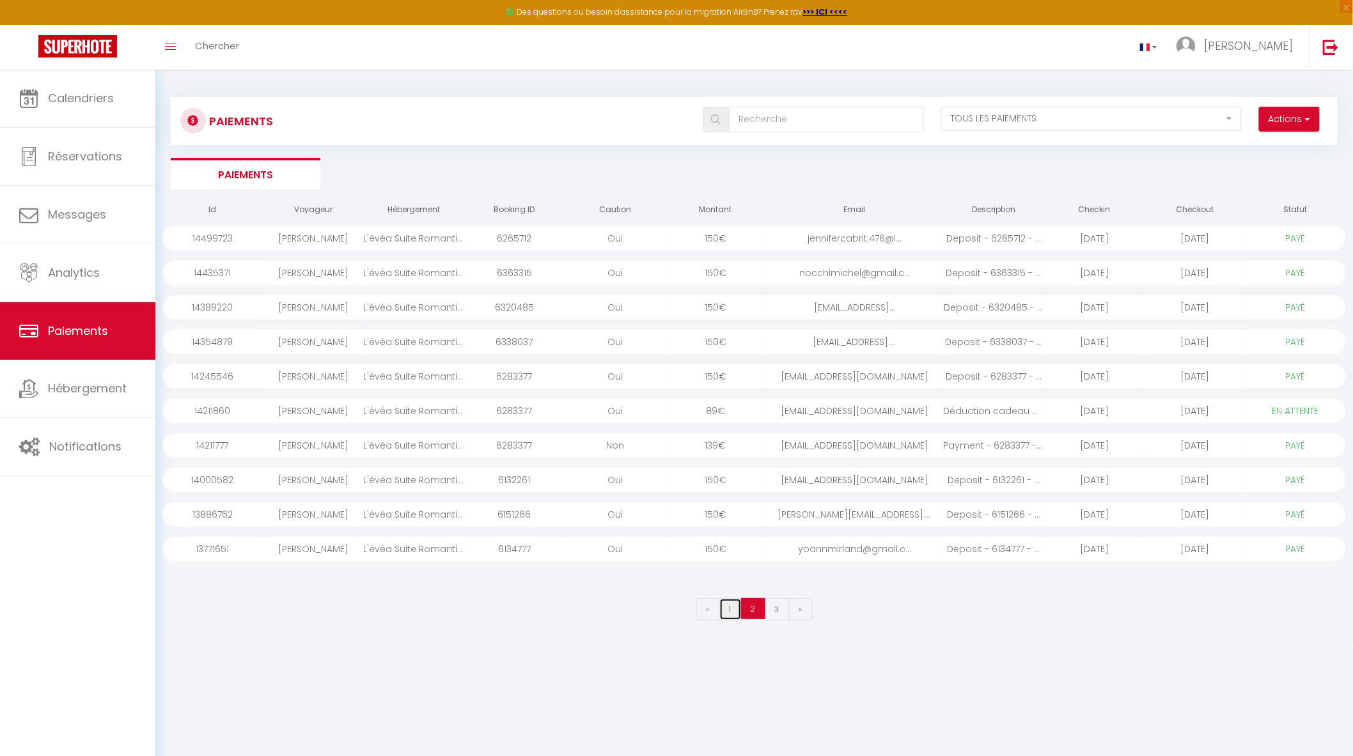
click at [733, 605] on link "1" at bounding box center [730, 609] width 22 height 22
select select "0"
click at [777, 406] on div "suiteromantique.leve..." at bounding box center [855, 411] width 178 height 24
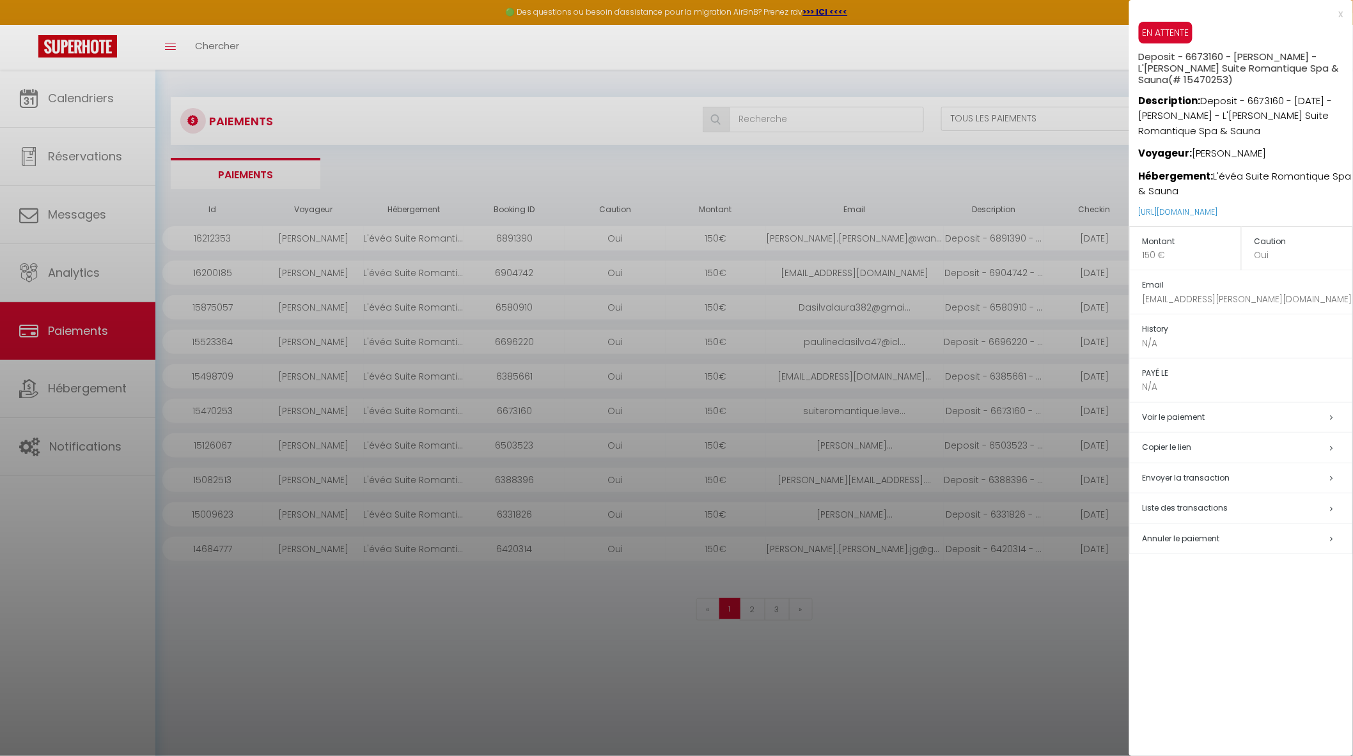
scroll to position [69, 0]
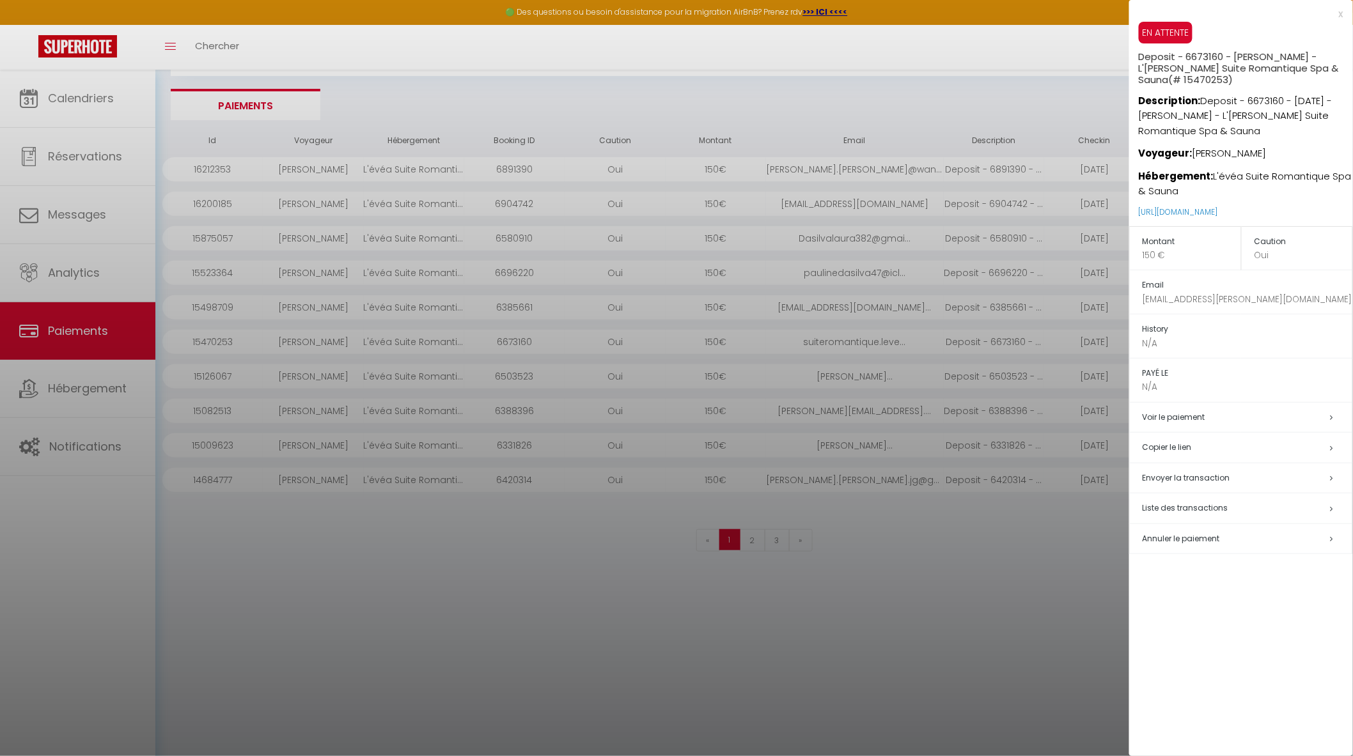
click at [1250, 421] on h5 "Voir le paiement" at bounding box center [1247, 417] width 210 height 15
click at [1333, 416] on h5 "Voir le paiement" at bounding box center [1247, 417] width 210 height 15
click at [0, 572] on div at bounding box center [0, 572] width 0 height 0
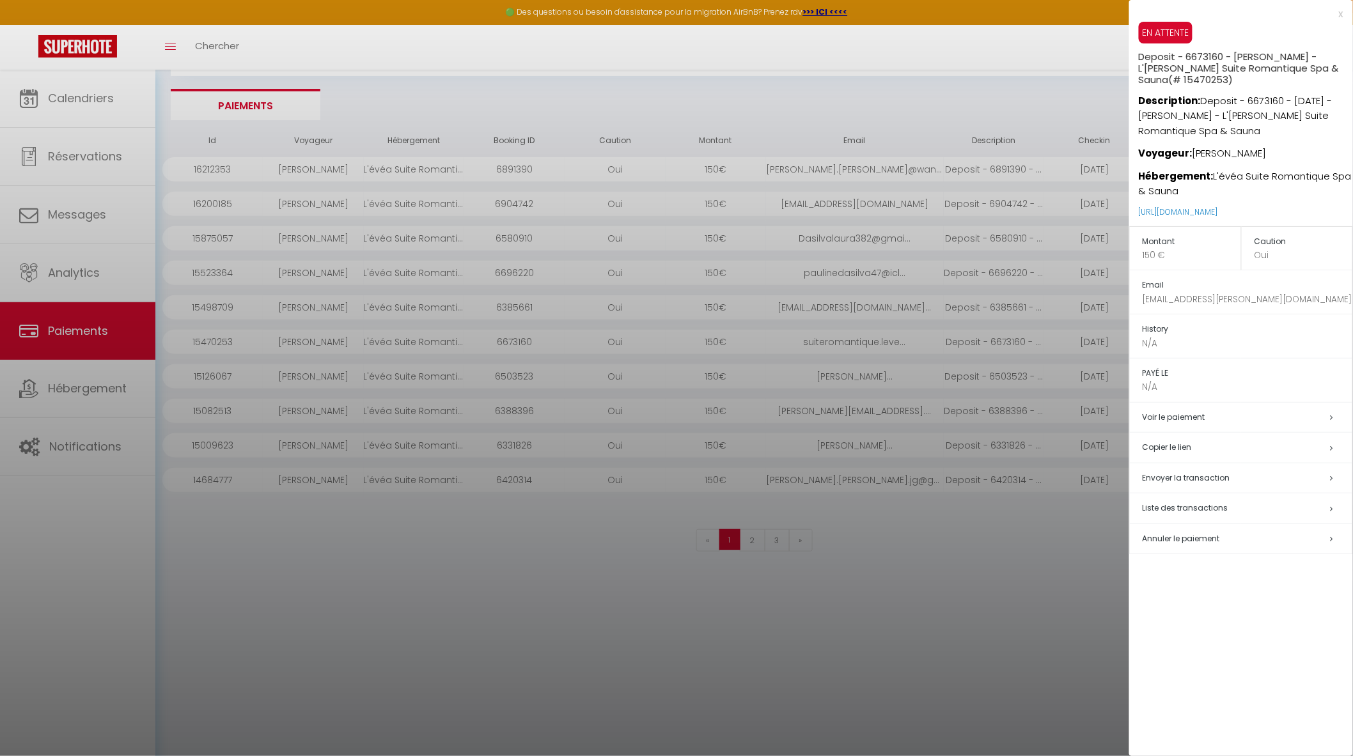
click at [0, 572] on div at bounding box center [0, 572] width 0 height 0
click at [1217, 417] on h5 "Voir le paiement" at bounding box center [1247, 417] width 210 height 15
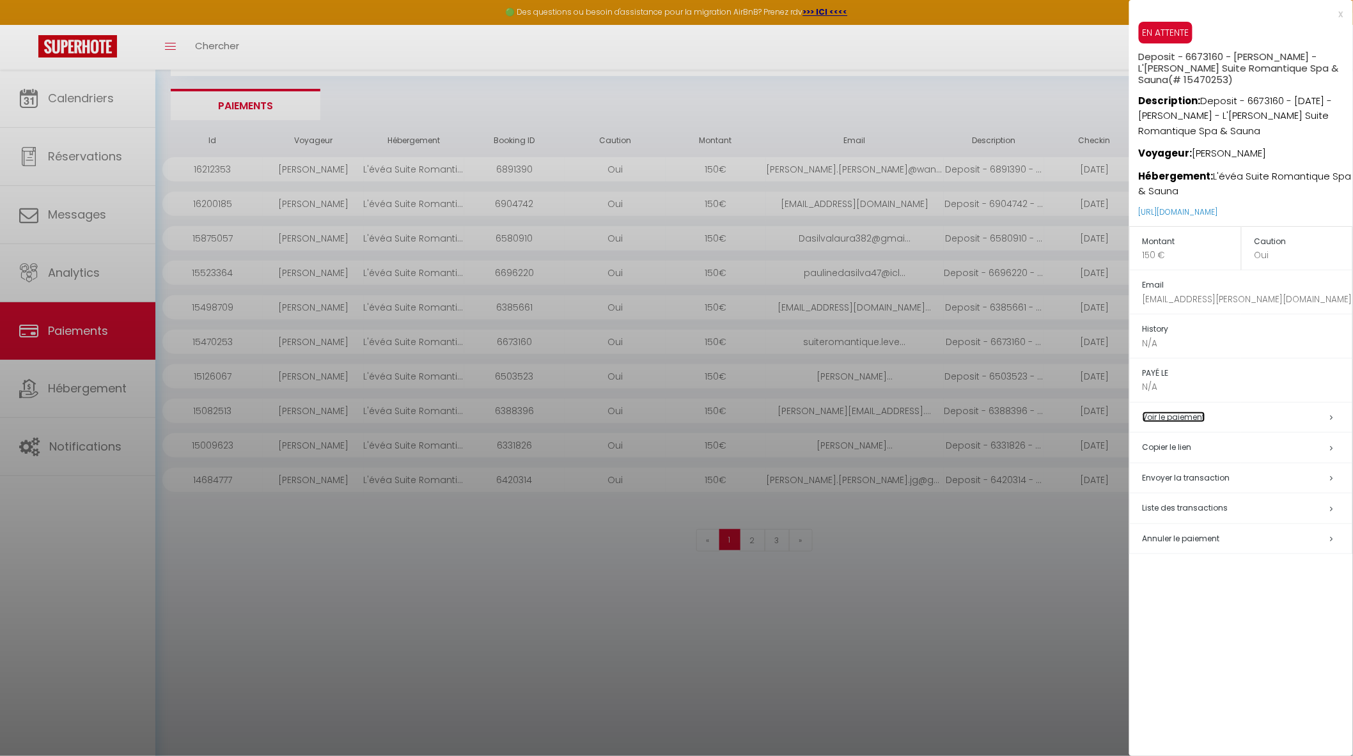
click at [1191, 413] on link "Voir le paiement" at bounding box center [1173, 417] width 63 height 11
click at [1040, 551] on div at bounding box center [676, 378] width 1353 height 756
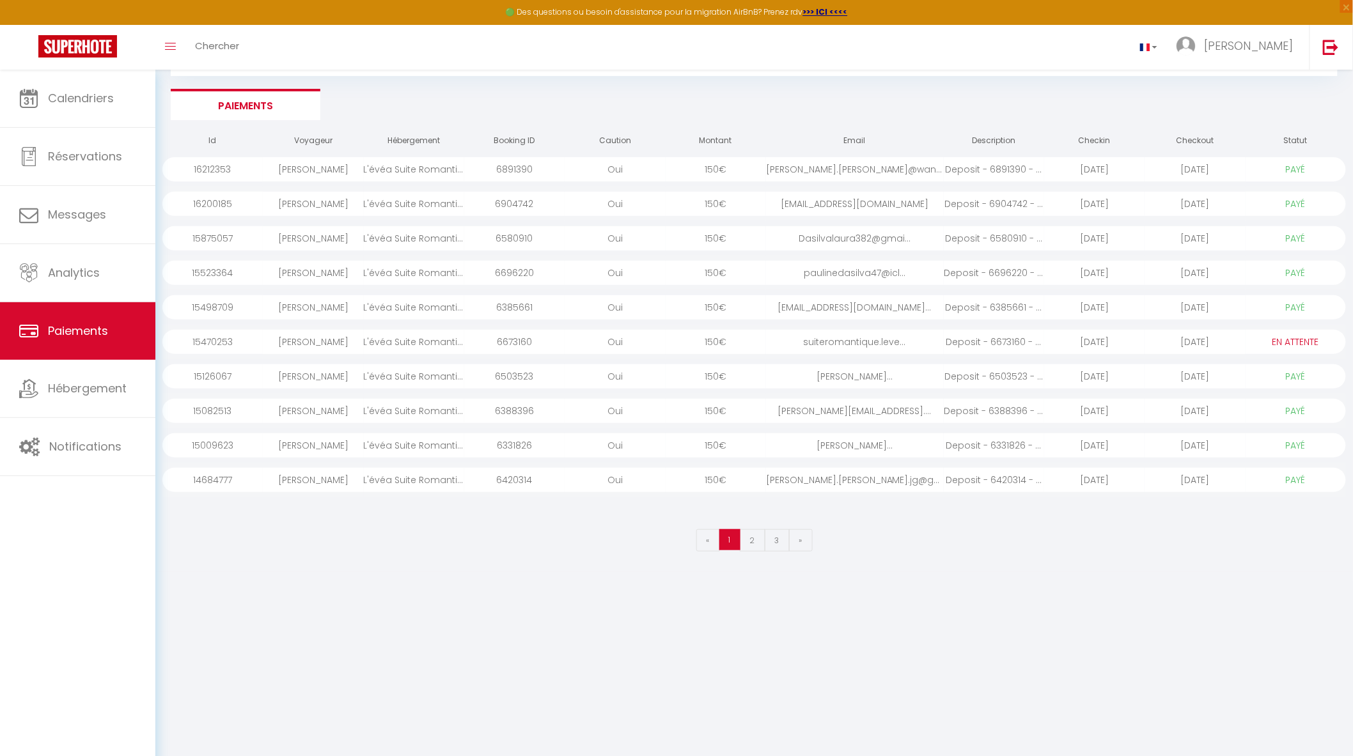
scroll to position [0, 0]
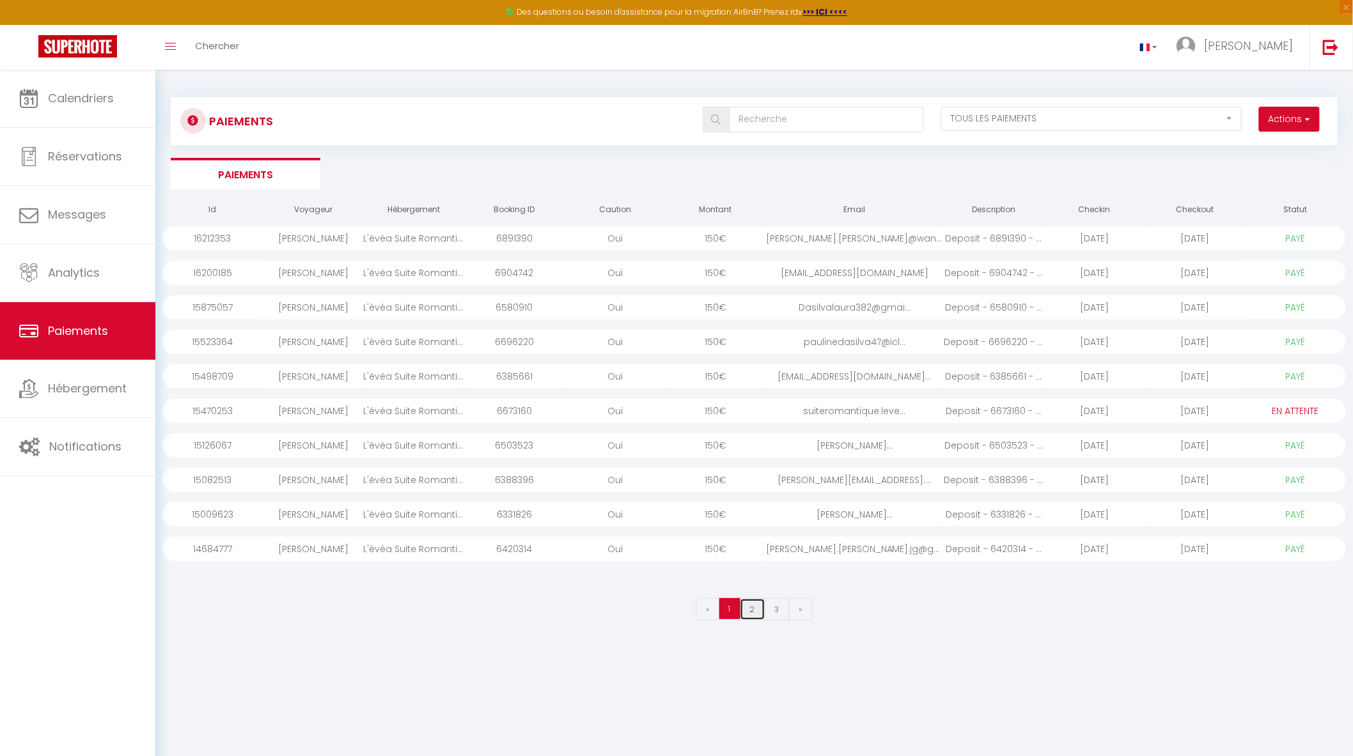
click at [752, 604] on link "2" at bounding box center [753, 609] width 26 height 22
click at [774, 616] on link "3" at bounding box center [777, 609] width 25 height 22
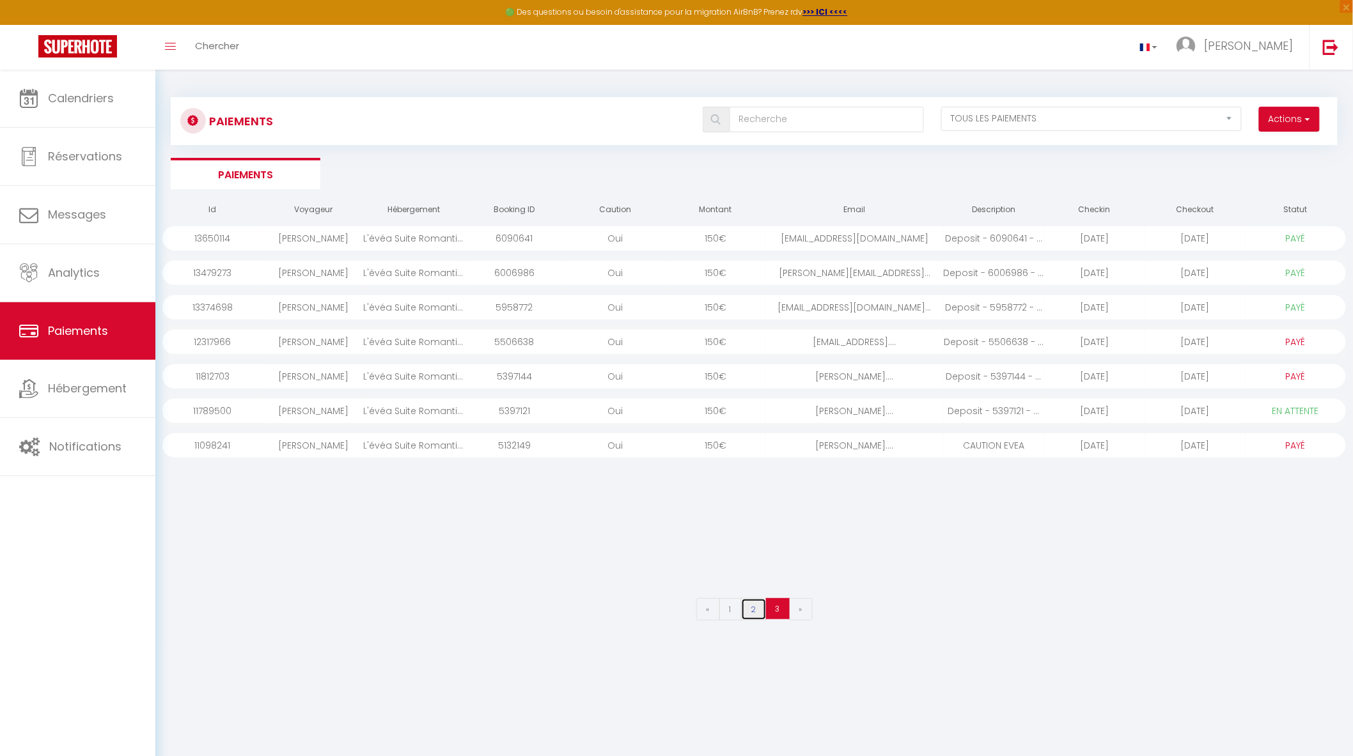
click at [757, 609] on link "2" at bounding box center [754, 609] width 26 height 22
select select "1"
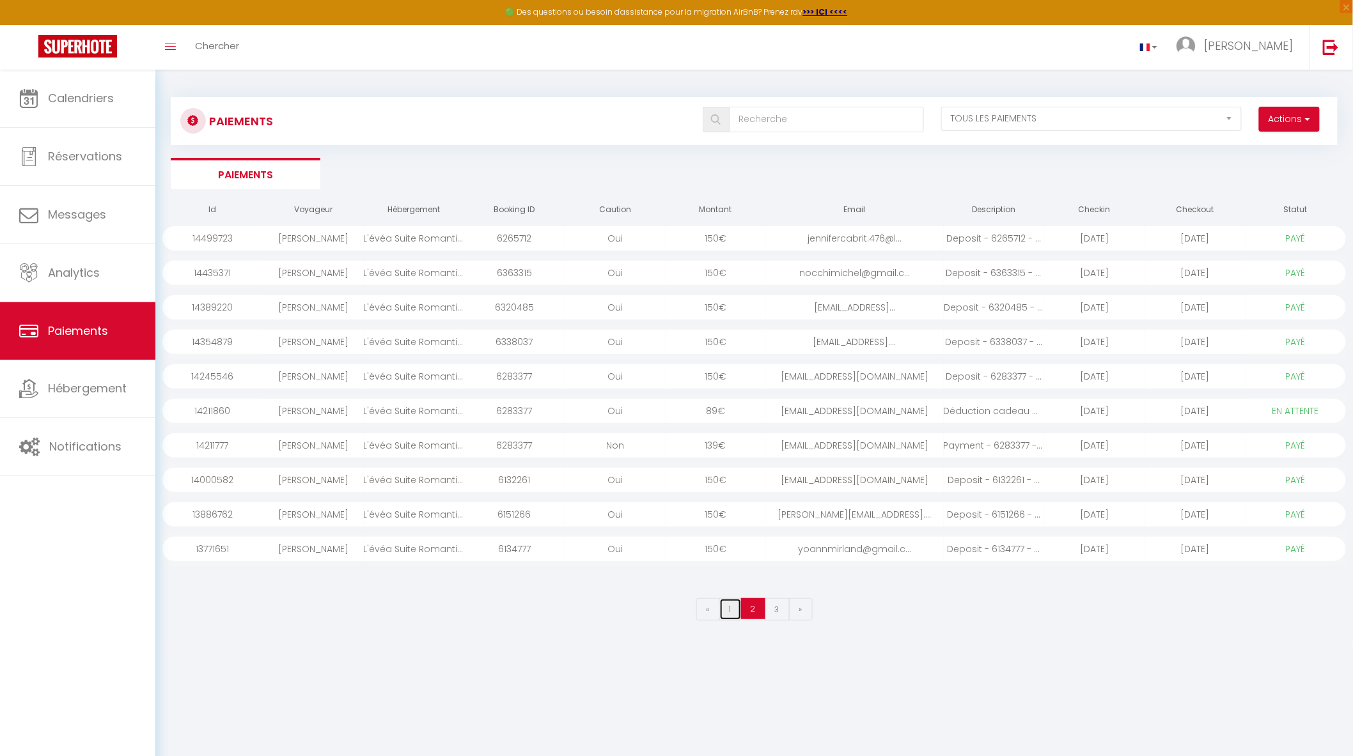
click at [735, 609] on link "1" at bounding box center [730, 609] width 22 height 22
select select "0"
click at [774, 341] on div "paulinedasilva47@icl..." at bounding box center [855, 342] width 178 height 24
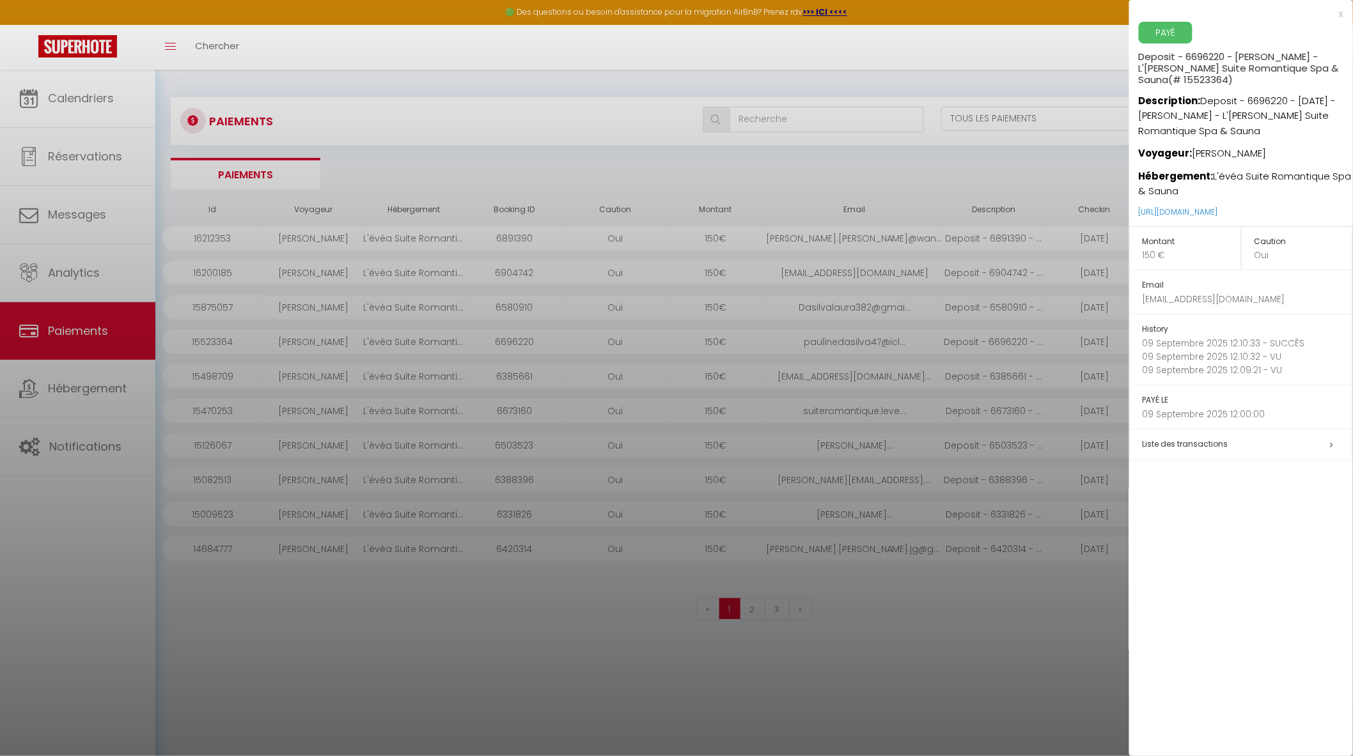
click at [1331, 443] on icon at bounding box center [1331, 445] width 3 height 8
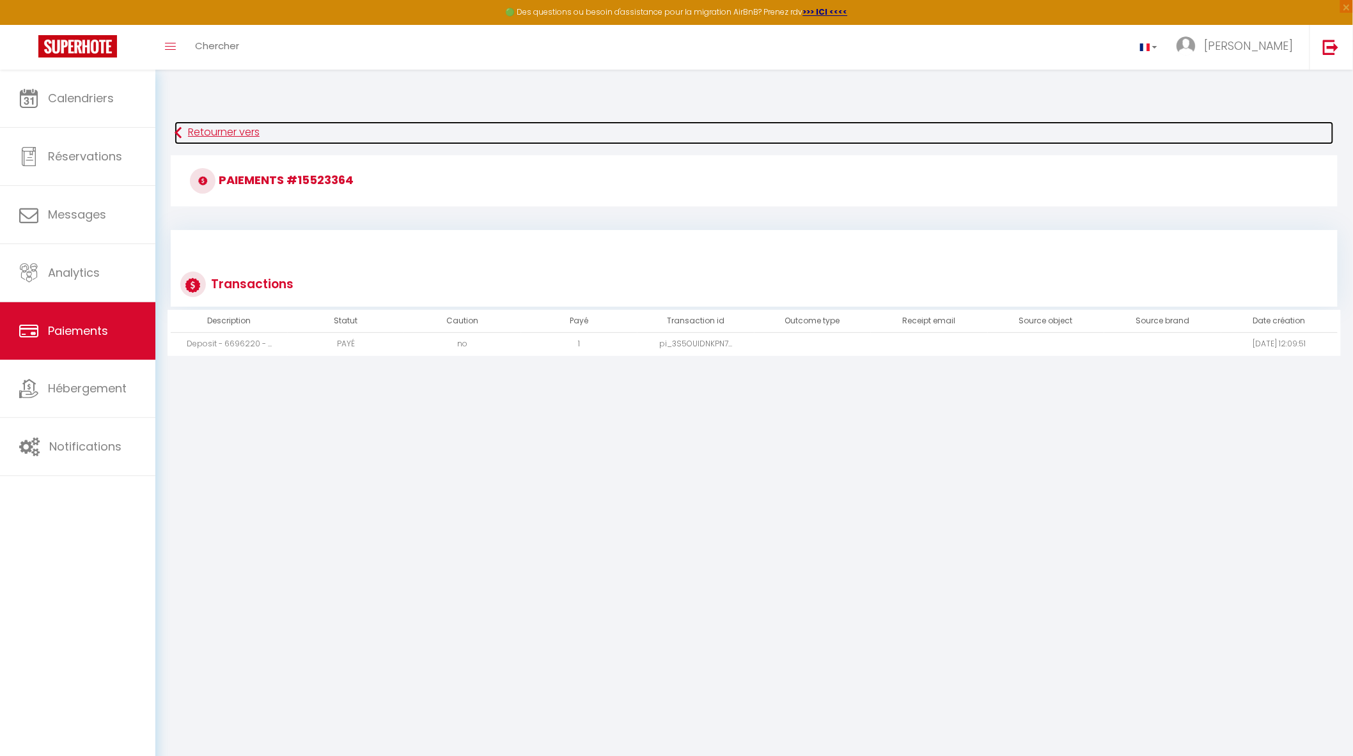
click at [184, 133] on link "Retourner vers" at bounding box center [754, 132] width 1159 height 23
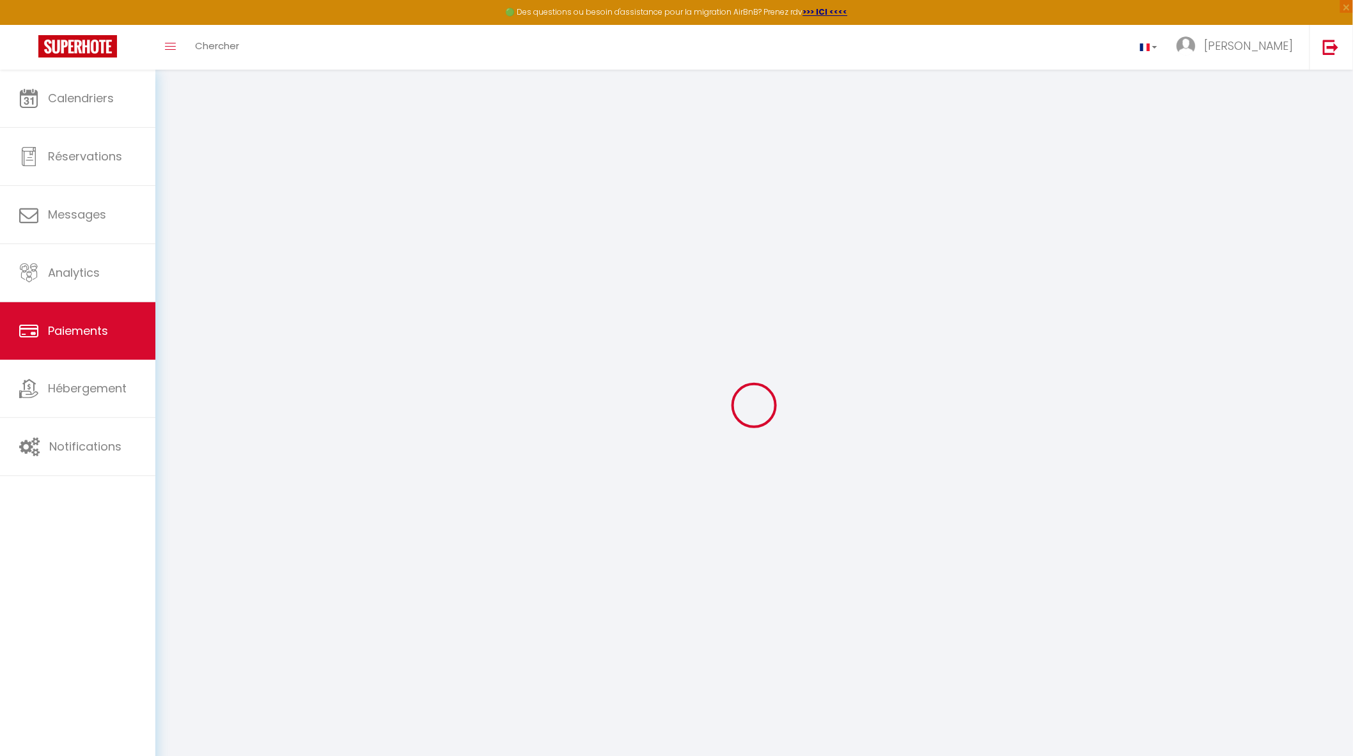
select select "2"
select select "0"
